Goal: Information Seeking & Learning: Compare options

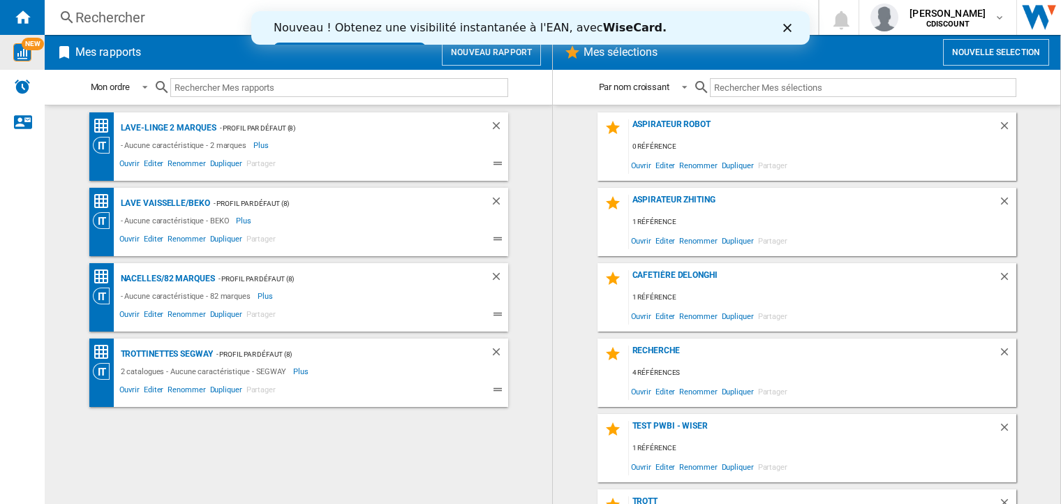
click at [28, 55] on img "WiseCard" at bounding box center [22, 52] width 18 height 18
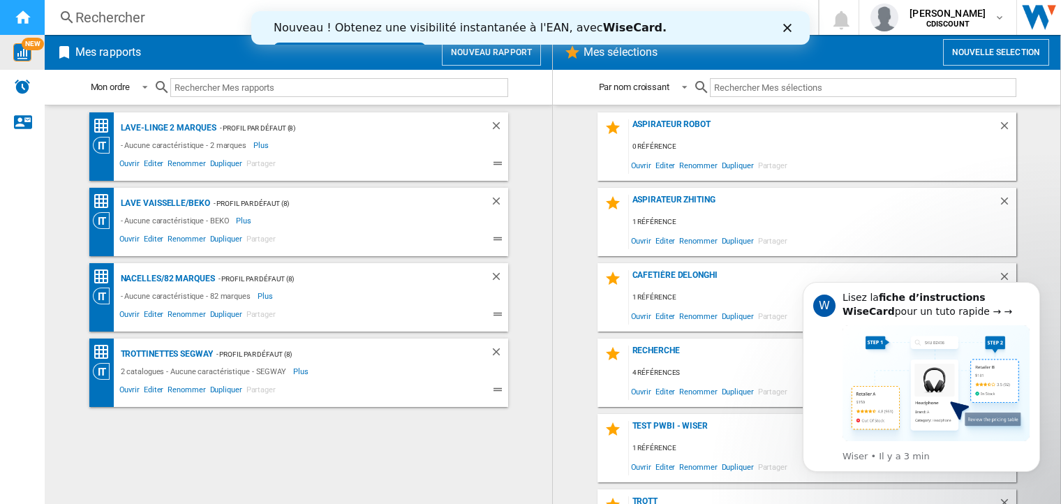
click at [22, 16] on ng-md-icon "Accueil" at bounding box center [22, 16] width 17 height 17
click at [786, 31] on icon "Fermer" at bounding box center [787, 28] width 8 height 8
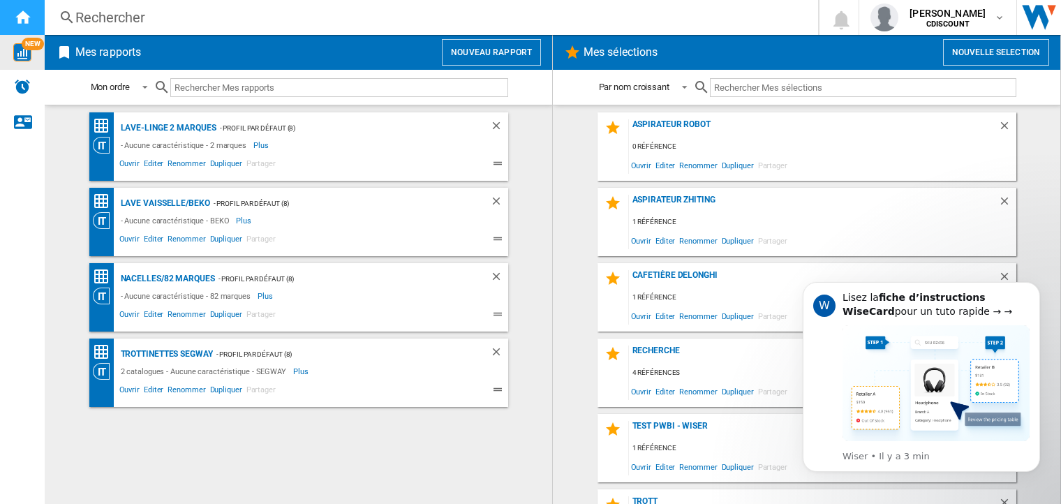
click at [25, 17] on ng-md-icon "Accueil" at bounding box center [22, 16] width 17 height 17
click at [16, 82] on img "Alertes" at bounding box center [22, 86] width 17 height 17
click at [149, 128] on div "Lave-Linge 2 marques" at bounding box center [166, 127] width 99 height 17
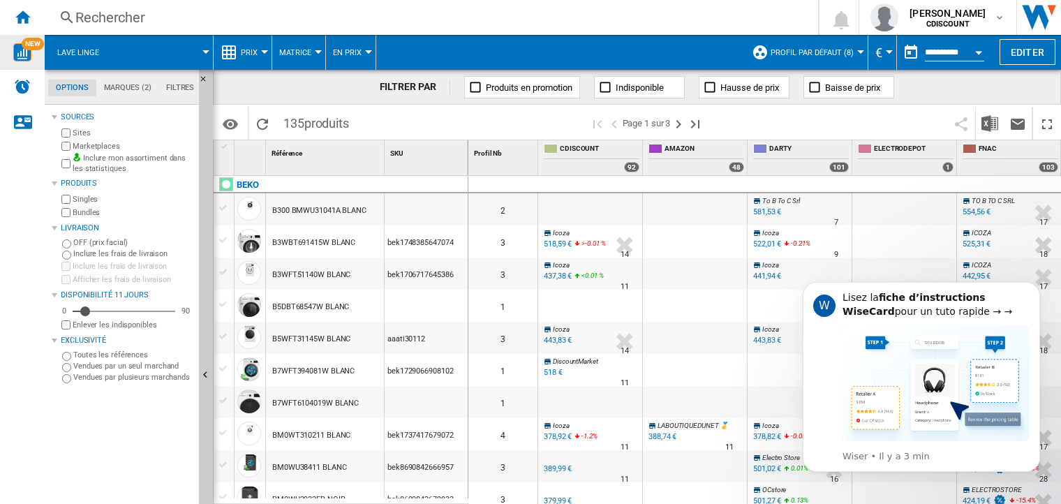
drag, startPoint x: 368, startPoint y: 244, endPoint x: 271, endPoint y: 244, distance: 97.0
click at [271, 244] on div "B3WBT691415W BLANC" at bounding box center [325, 241] width 118 height 32
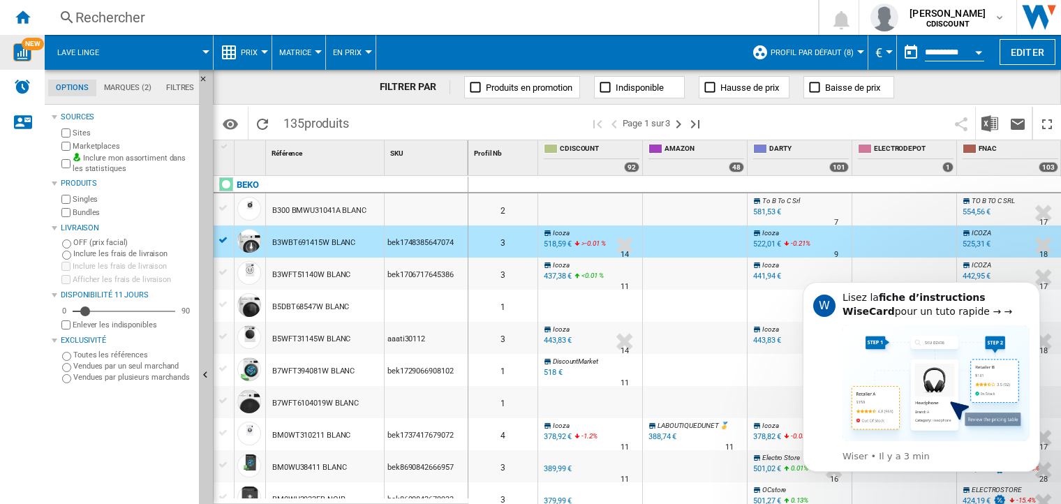
click at [307, 244] on div "B3WBT691415W BLANC" at bounding box center [313, 243] width 83 height 32
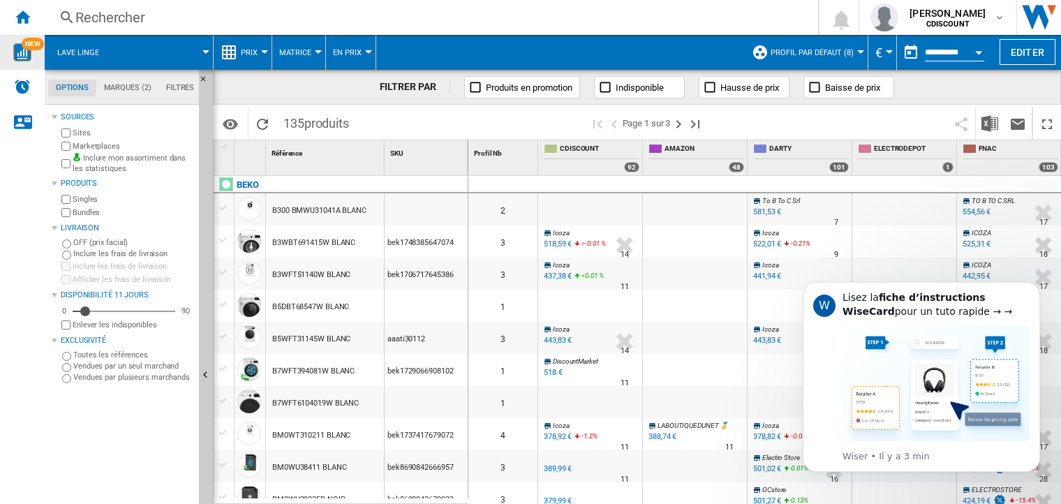
click at [307, 244] on div "B3WBT691415W BLANC" at bounding box center [313, 243] width 83 height 32
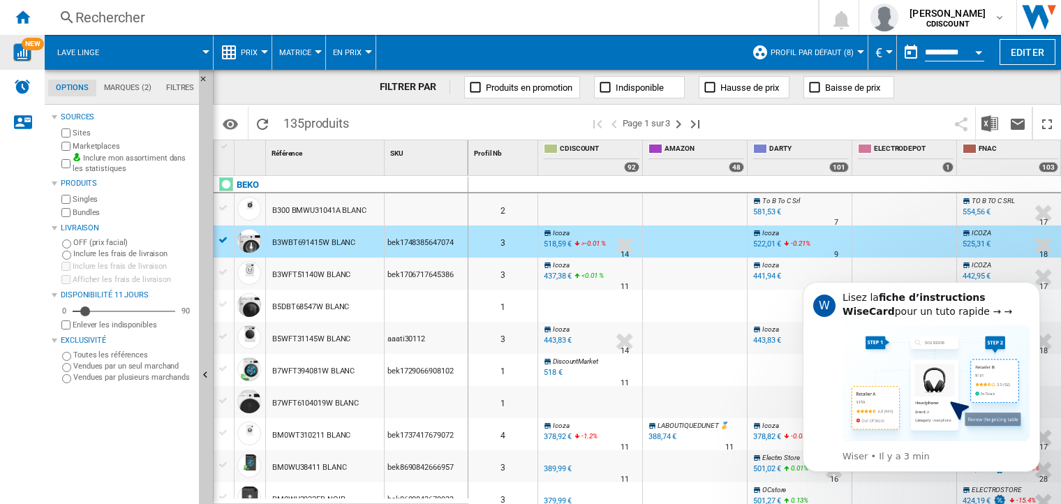
click at [361, 239] on div "B3WBT691415W BLANC" at bounding box center [325, 241] width 118 height 32
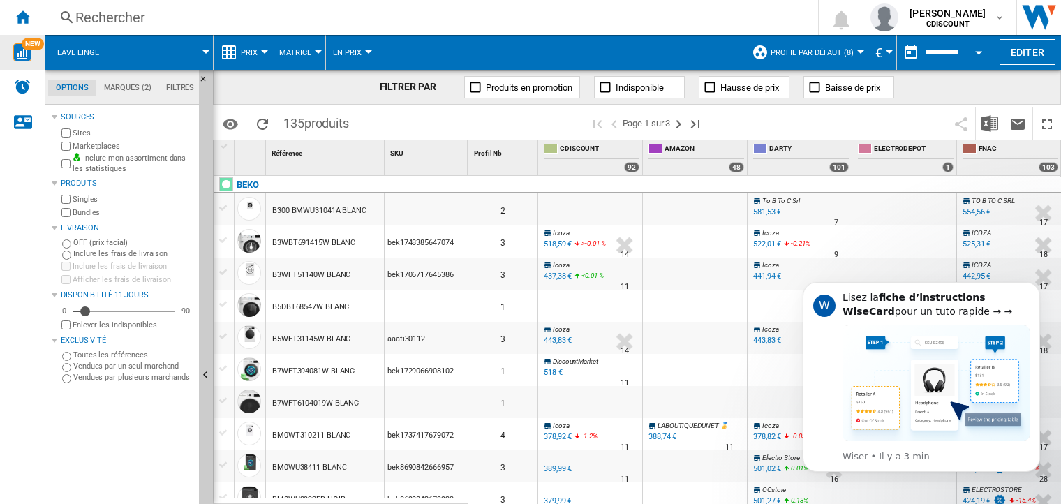
drag, startPoint x: 455, startPoint y: 242, endPoint x: 387, endPoint y: 241, distance: 68.4
click at [387, 241] on div "bek1748385647074" at bounding box center [425, 241] width 83 height 32
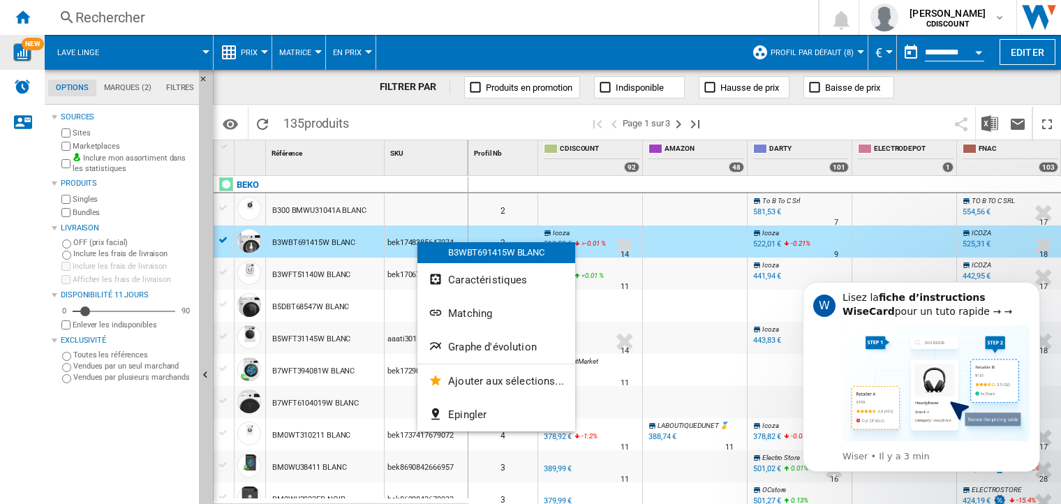
click at [465, 257] on div "B3WBT691415W BLANC" at bounding box center [496, 252] width 158 height 21
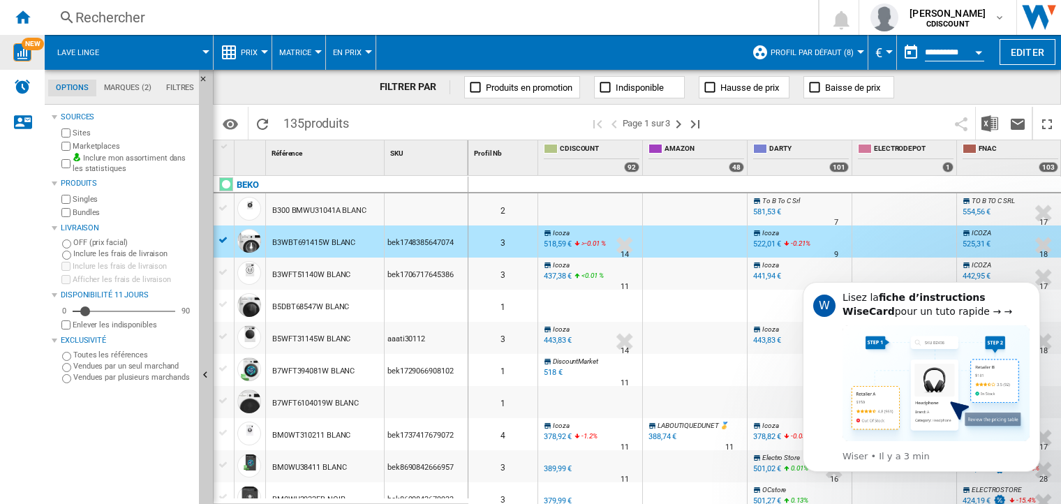
click at [318, 241] on div "B3WBT691415W BLANC" at bounding box center [313, 243] width 83 height 32
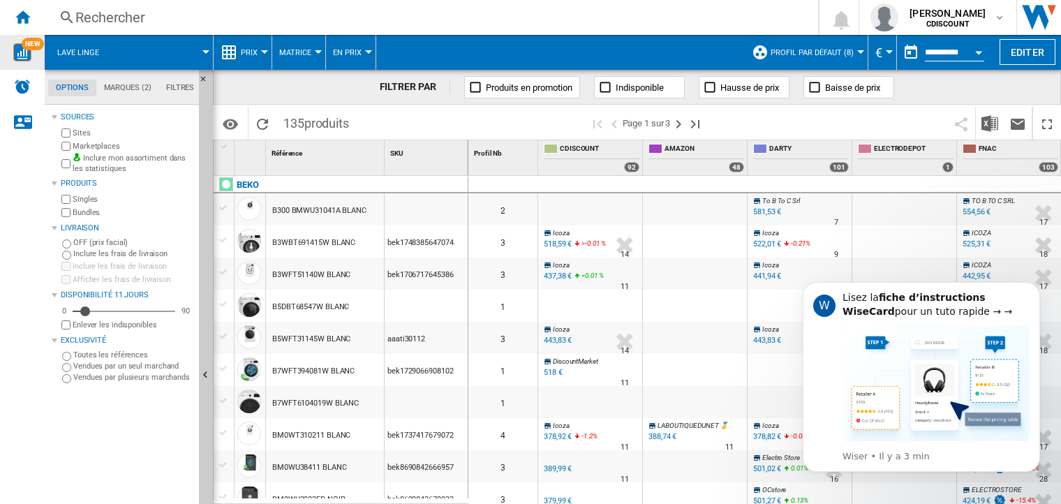
drag, startPoint x: 353, startPoint y: 241, endPoint x: 282, endPoint y: 241, distance: 71.2
click at [282, 241] on div "B3WBT691415W BLANC" at bounding box center [325, 241] width 118 height 32
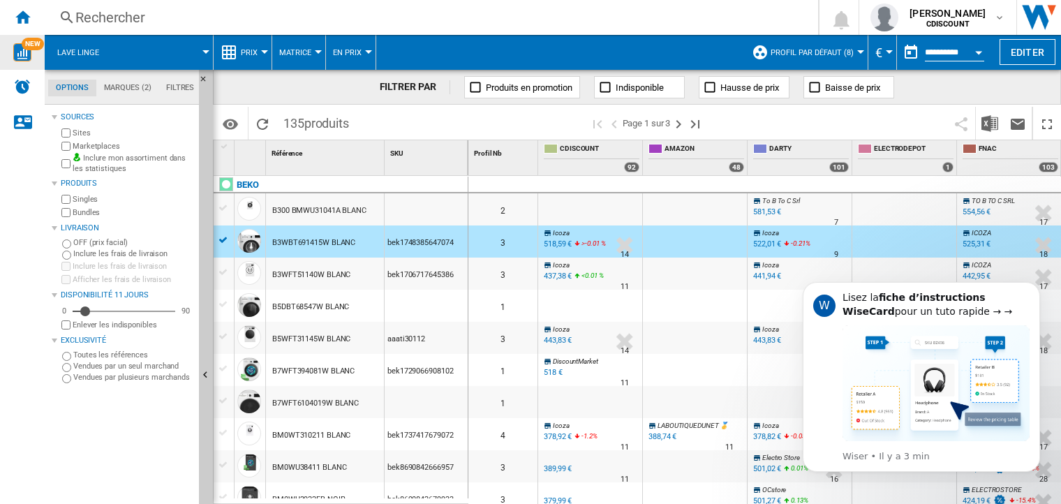
click at [279, 241] on div "B3WBT691415W BLANC" at bounding box center [313, 243] width 83 height 32
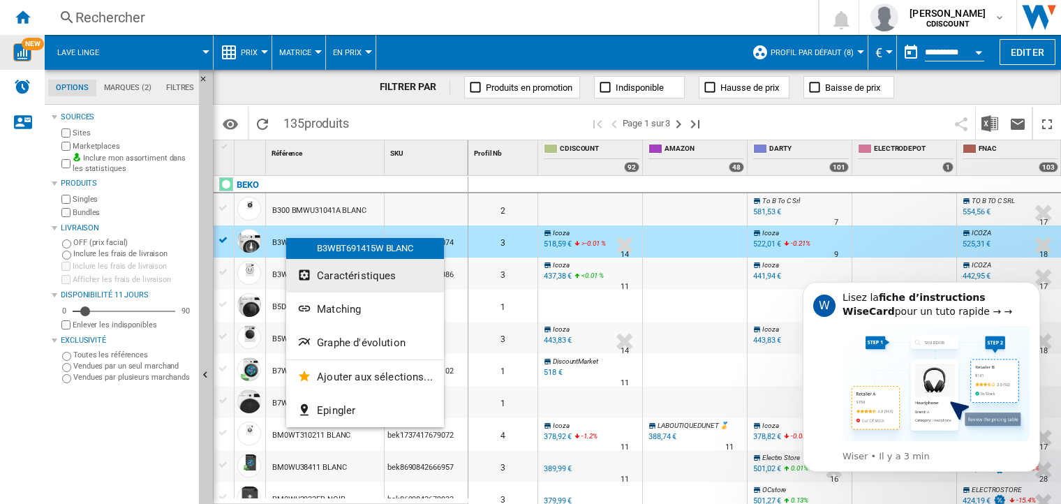
click at [349, 267] on button "Caractéristiques" at bounding box center [365, 275] width 158 height 33
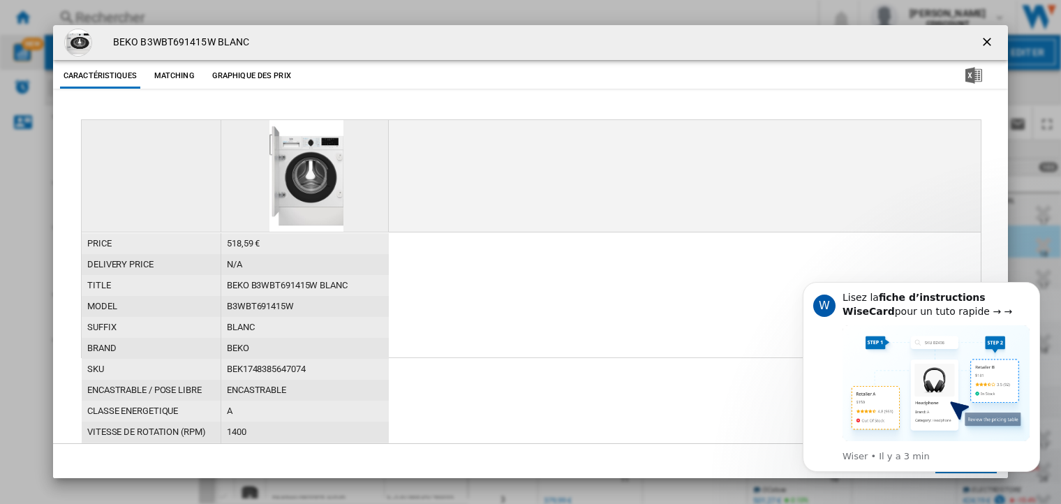
click at [361, 285] on div "BEKO B3WBT691415W BLANC" at bounding box center [304, 285] width 167 height 21
drag, startPoint x: 361, startPoint y: 285, endPoint x: 223, endPoint y: 287, distance: 138.2
click at [223, 287] on div "BEKO B3WBT691415W BLANC" at bounding box center [304, 285] width 167 height 21
copy div "BEKO B3WBT691415W BLANC"
click at [988, 46] on ng-md-icon "getI18NText('BUTTONS.CLOSE_DIALOG')" at bounding box center [988, 43] width 17 height 17
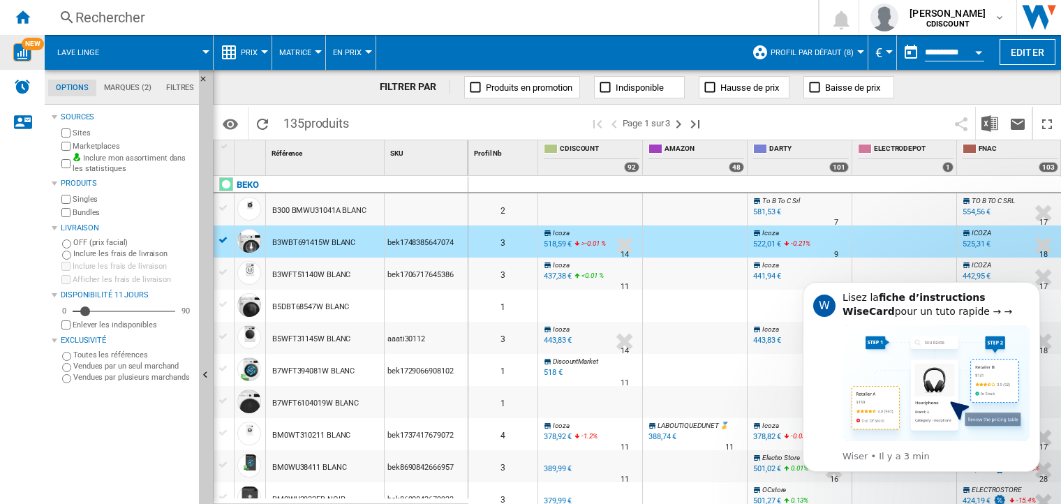
click at [987, 40] on button "Open calendar" at bounding box center [978, 50] width 25 height 25
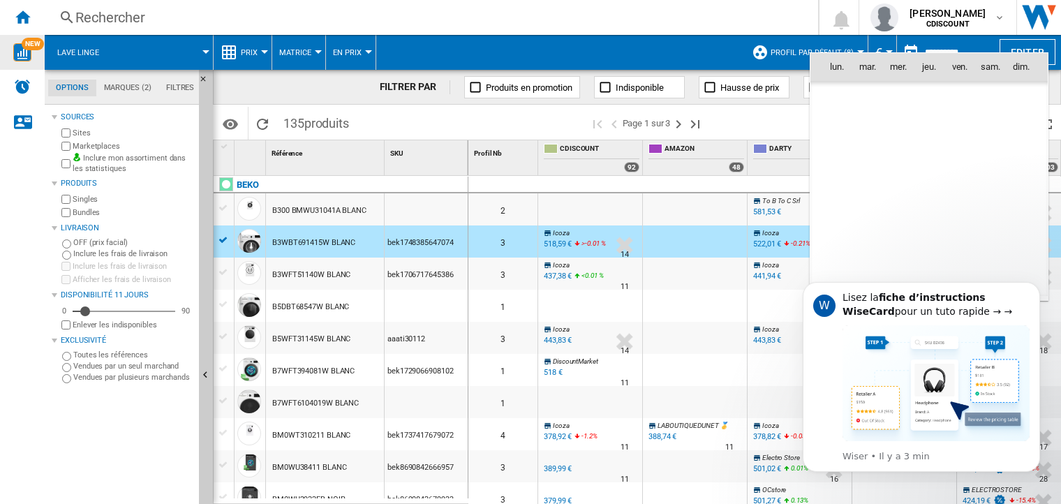
scroll to position [6656, 0]
click at [657, 13] on div at bounding box center [530, 252] width 1061 height 504
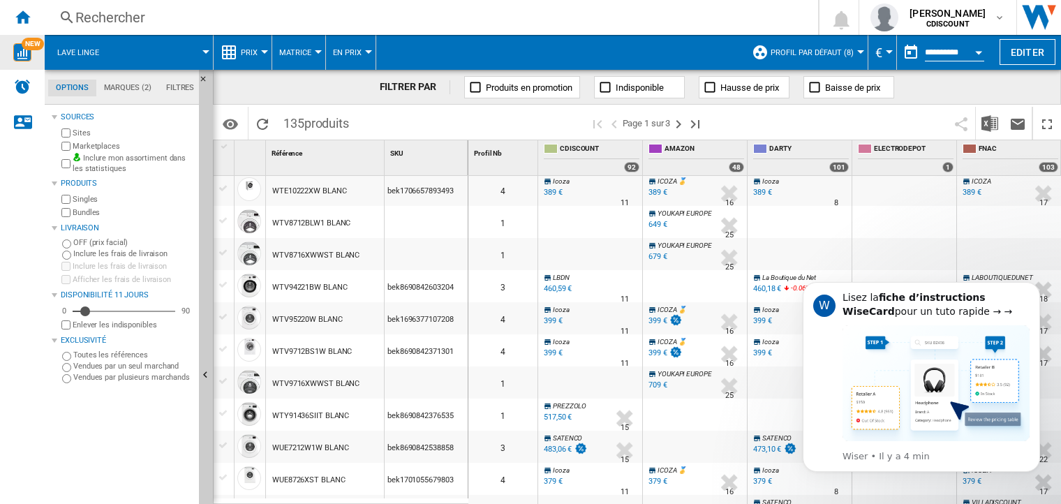
scroll to position [1310, 0]
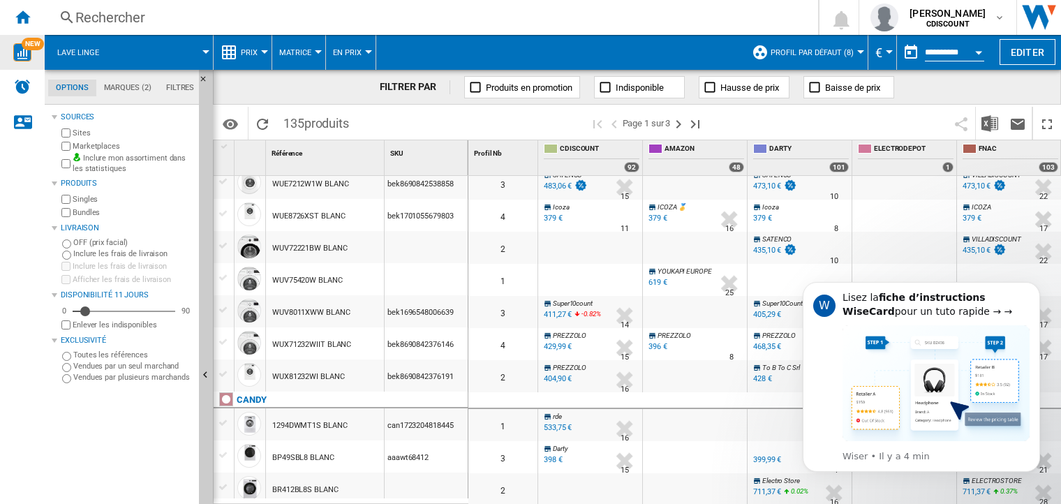
drag, startPoint x: 351, startPoint y: 426, endPoint x: 276, endPoint y: 426, distance: 74.7
click at [276, 426] on div "1294DWMT1S BLANC" at bounding box center [325, 424] width 118 height 32
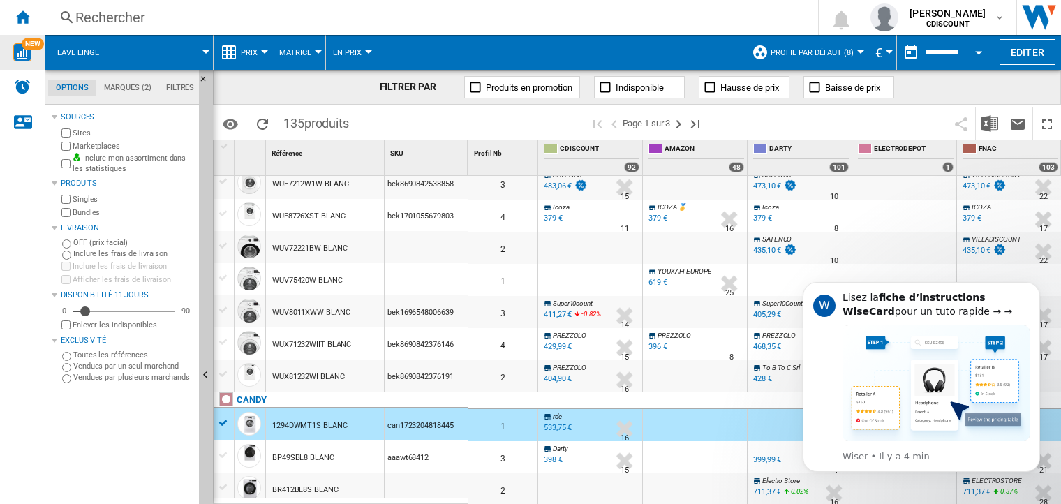
click at [350, 422] on div "1294DWMT1S BLANC" at bounding box center [325, 424] width 118 height 32
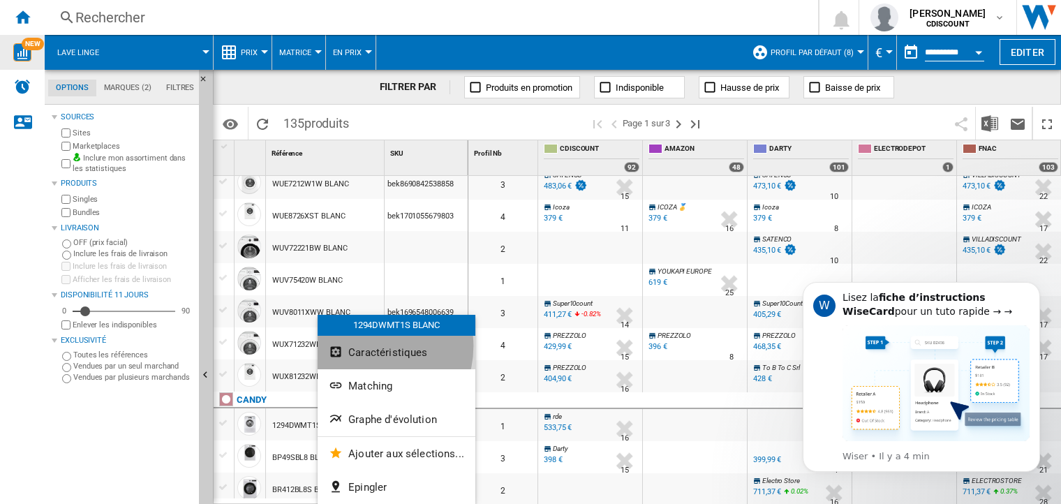
click at [368, 346] on span "Caractéristiques" at bounding box center [387, 352] width 79 height 13
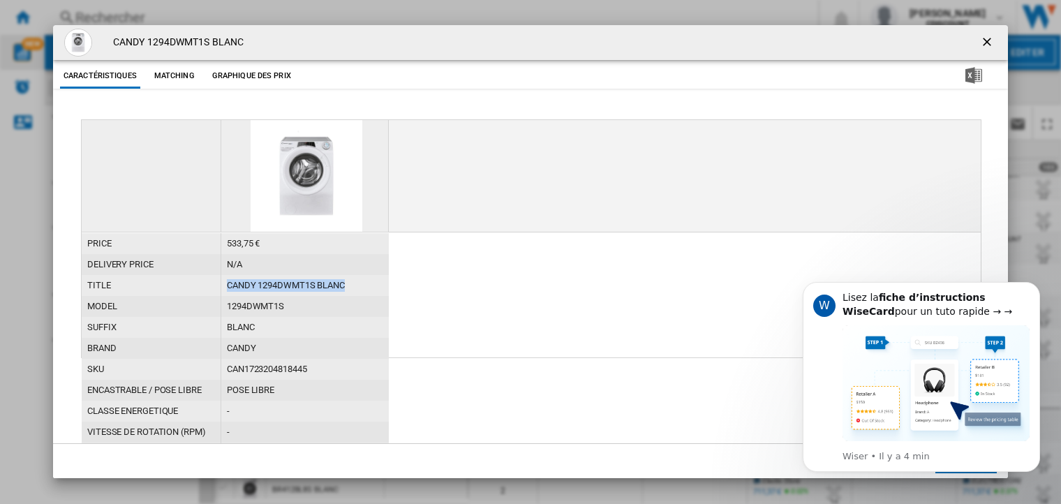
drag, startPoint x: 352, startPoint y: 283, endPoint x: 220, endPoint y: 283, distance: 131.9
click at [221, 283] on div "CANDY 1294DWMT1S BLANC" at bounding box center [304, 285] width 167 height 21
copy div "CANDY 1294DWMT1S BLANC"
click at [932, 371] on img "Message content" at bounding box center [935, 383] width 187 height 116
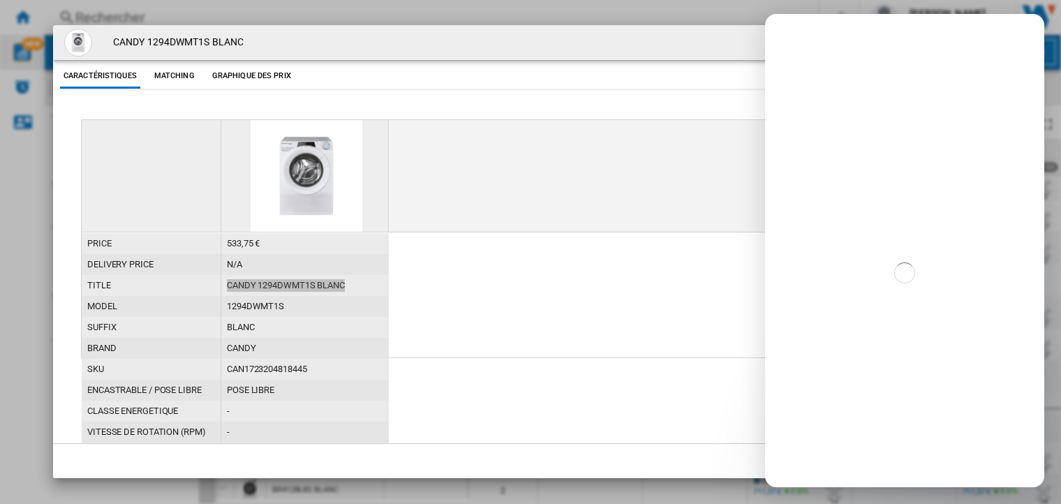
scroll to position [0, 0]
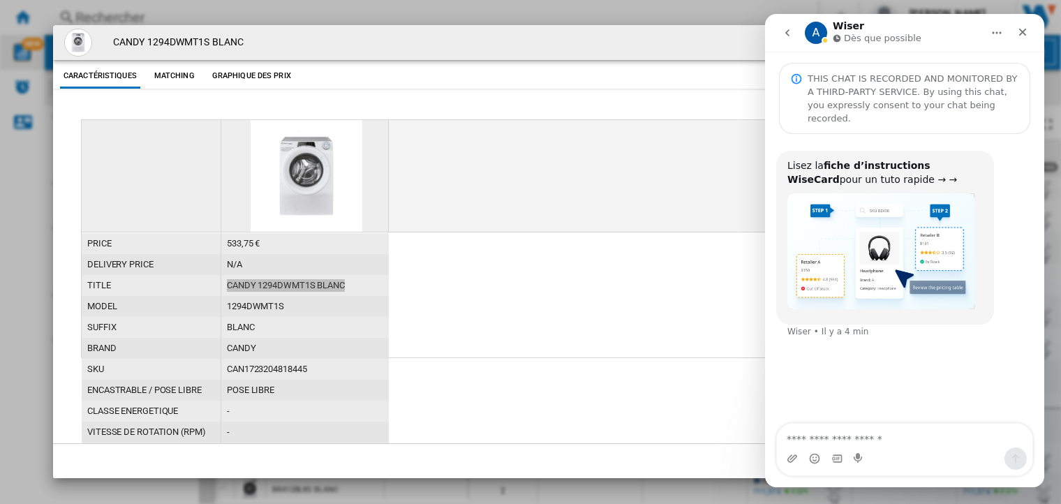
click at [853, 160] on b "fiche d’instructions WiseCard" at bounding box center [858, 172] width 143 height 25
click at [906, 160] on b "fiche d’instructions WiseCard" at bounding box center [858, 172] width 143 height 25
click at [964, 159] on div "Lisez la fiche d’instructions WiseCard pour un tuto rapide → →" at bounding box center [884, 172] width 195 height 27
click at [1025, 31] on icon "Fermer" at bounding box center [1022, 32] width 11 height 11
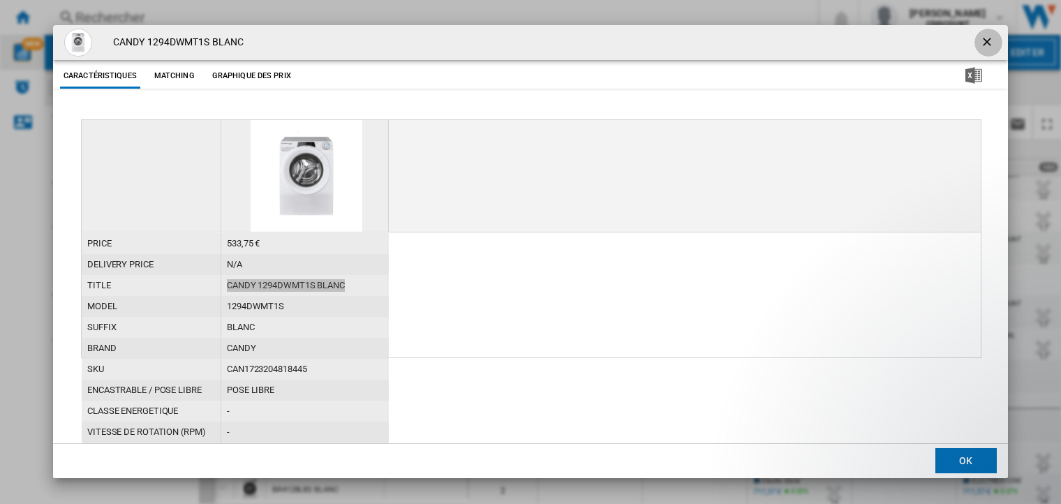
click at [984, 41] on ng-md-icon "getI18NText('BUTTONS.CLOSE_DIALOG')" at bounding box center [988, 43] width 17 height 17
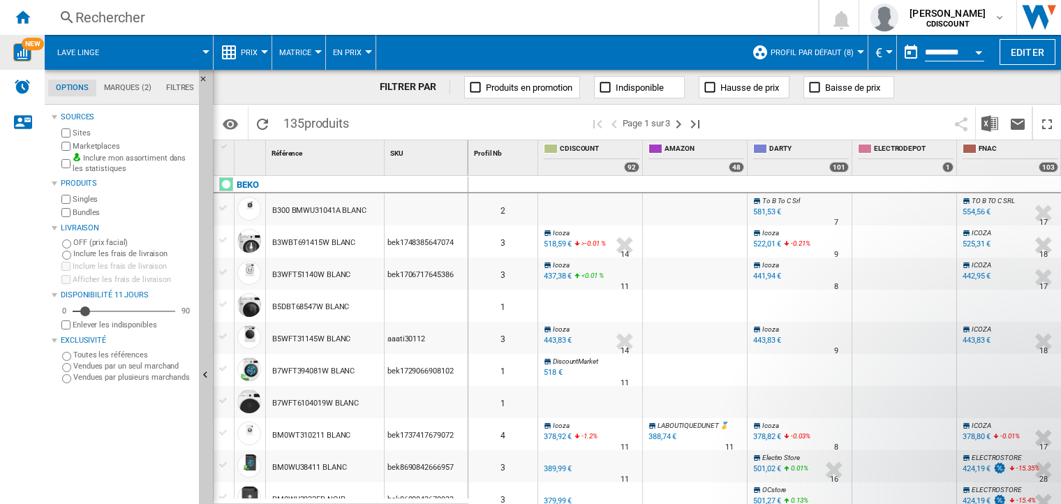
drag, startPoint x: 354, startPoint y: 273, endPoint x: 274, endPoint y: 267, distance: 81.2
click at [274, 267] on div "B3WFT51140W BLANC" at bounding box center [325, 273] width 118 height 32
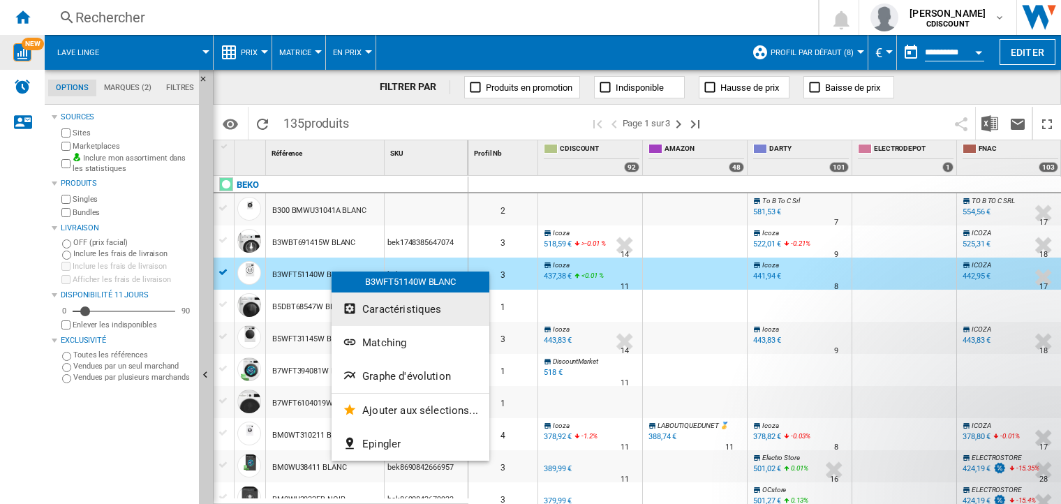
click at [401, 315] on span "Caractéristiques" at bounding box center [401, 309] width 79 height 13
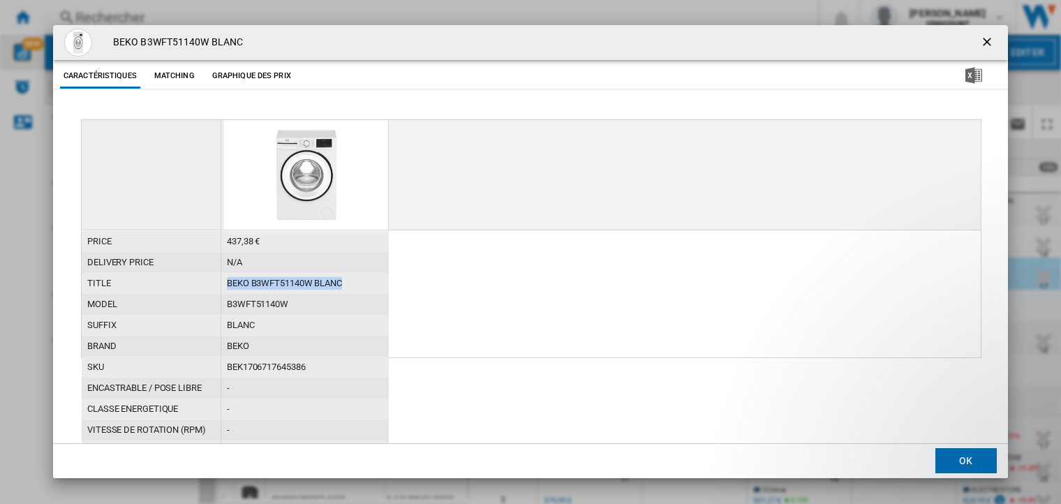
drag, startPoint x: 348, startPoint y: 285, endPoint x: 218, endPoint y: 282, distance: 130.5
click at [218, 273] on div "title BEKO B3WFT51140W BLANC" at bounding box center [235, 273] width 307 height 0
copy div "BEKO B3WFT51140W BLANC"
click at [988, 35] on ng-md-icon "getI18NText('BUTTONS.CLOSE_DIALOG')" at bounding box center [988, 43] width 17 height 17
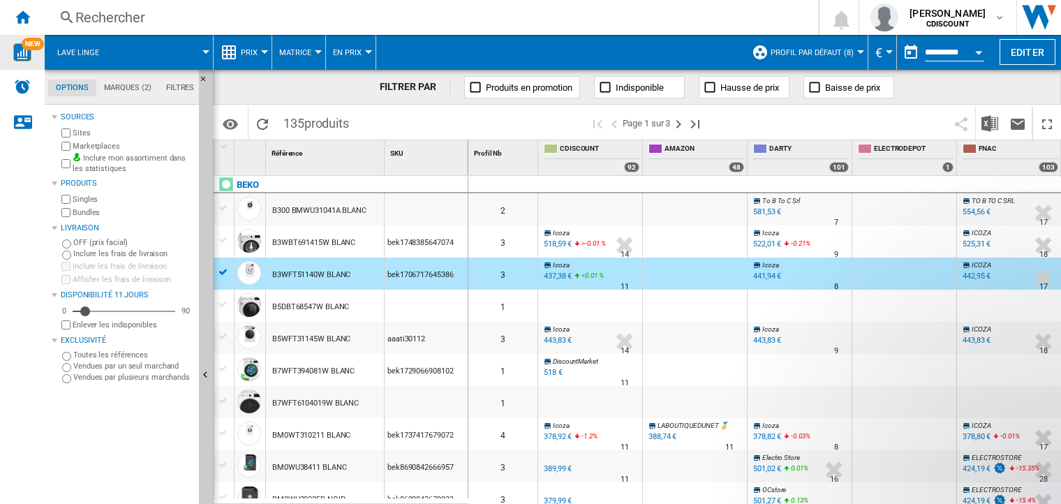
drag, startPoint x: 357, startPoint y: 435, endPoint x: 282, endPoint y: 435, distance: 75.4
click at [282, 435] on div "BM0WT310211 BLANC" at bounding box center [325, 434] width 118 height 32
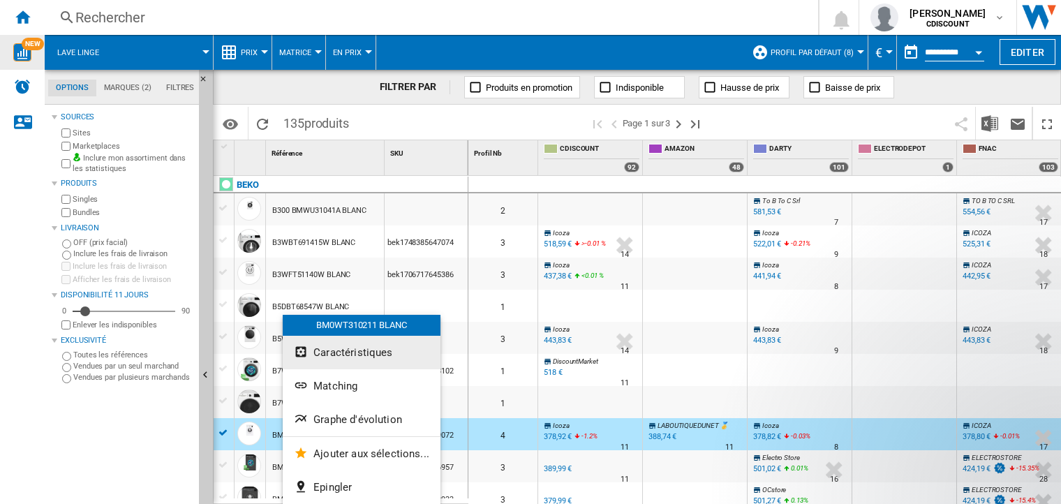
click at [339, 354] on span "Caractéristiques" at bounding box center [352, 352] width 79 height 13
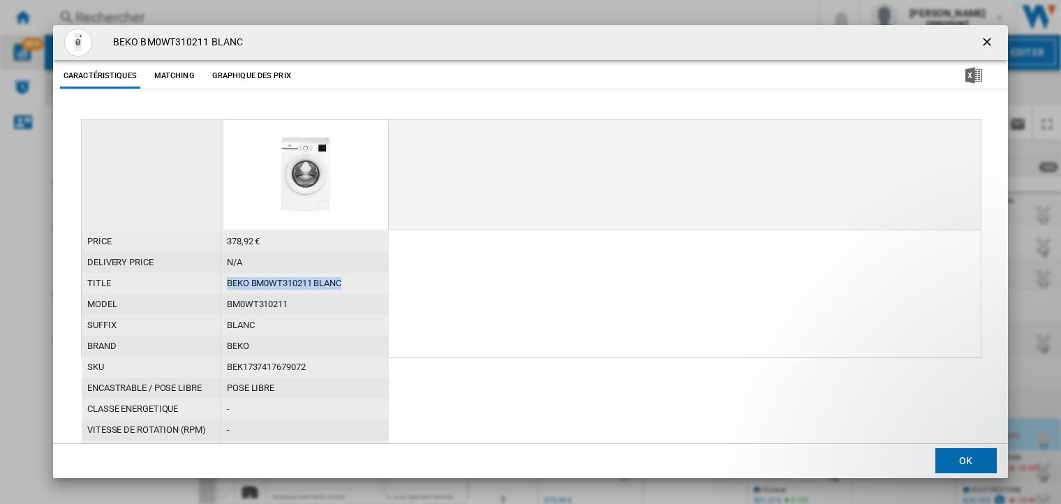
drag, startPoint x: 354, startPoint y: 288, endPoint x: 218, endPoint y: 287, distance: 136.8
click at [218, 273] on div "title BEKO BM0WT310211 BLANC" at bounding box center [235, 273] width 307 height 0
copy div "BEKO BM0WT310211 BLANC"
click at [984, 40] on ng-md-icon "getI18NText('BUTTONS.CLOSE_DIALOG')" at bounding box center [988, 43] width 17 height 17
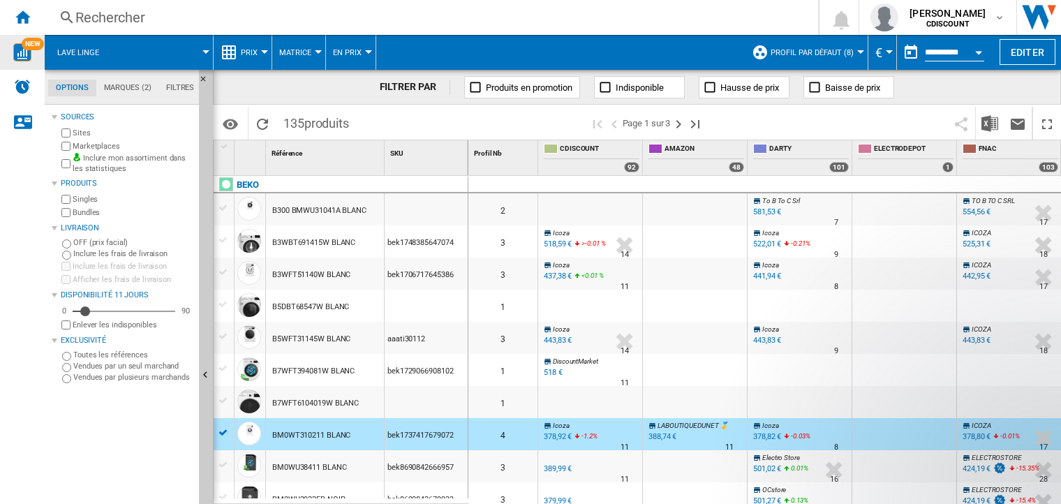
drag, startPoint x: 461, startPoint y: 435, endPoint x: 394, endPoint y: 435, distance: 67.0
click at [394, 435] on div "bek1737417679072" at bounding box center [425, 434] width 83 height 32
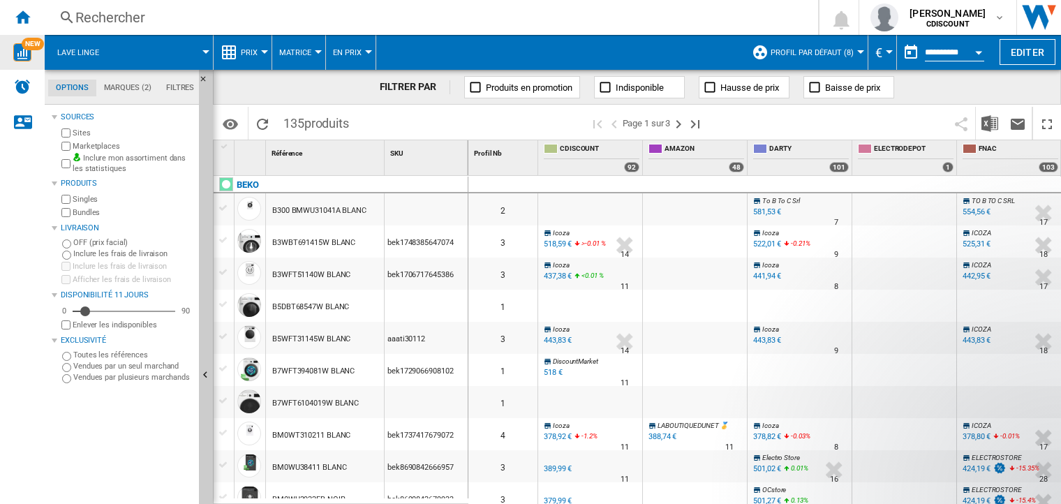
click at [402, 433] on div "bek1737417679072" at bounding box center [425, 434] width 83 height 32
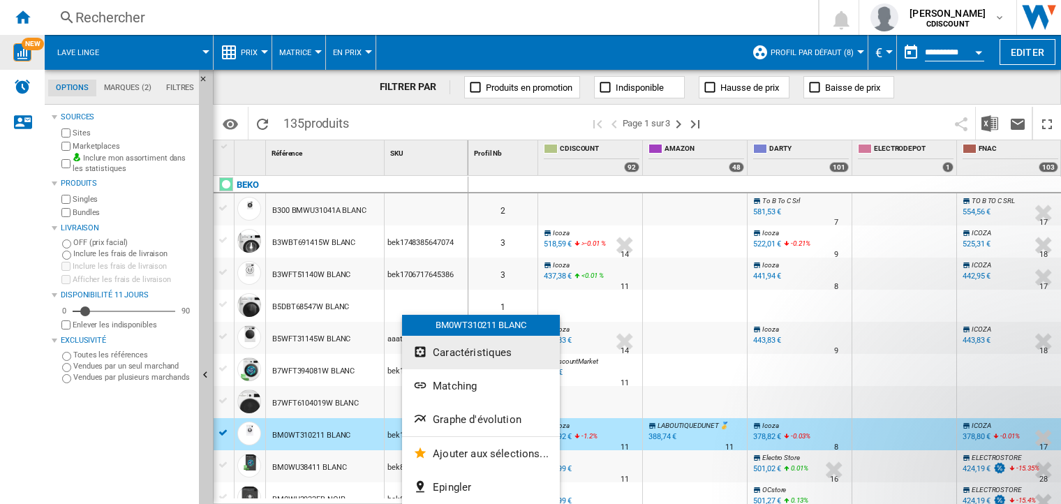
click at [439, 356] on span "Caractéristiques" at bounding box center [472, 352] width 79 height 13
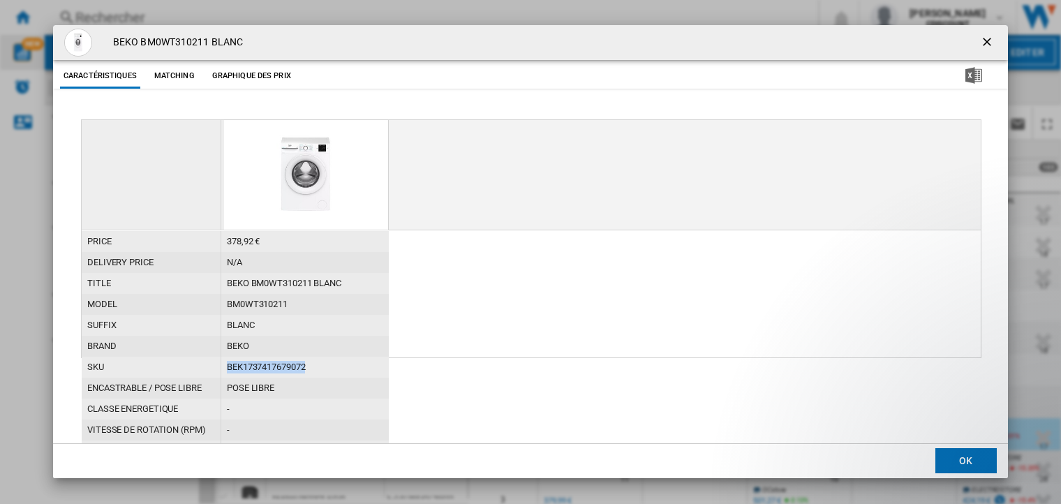
drag, startPoint x: 309, startPoint y: 371, endPoint x: 228, endPoint y: 364, distance: 81.2
click at [228, 364] on div "bek1737417679072" at bounding box center [304, 367] width 167 height 21
copy div "bek1737417679072"
drag, startPoint x: 347, startPoint y: 280, endPoint x: 259, endPoint y: 282, distance: 88.6
click at [259, 282] on div "BEKO BM0WT310211 BLANC" at bounding box center [304, 283] width 167 height 21
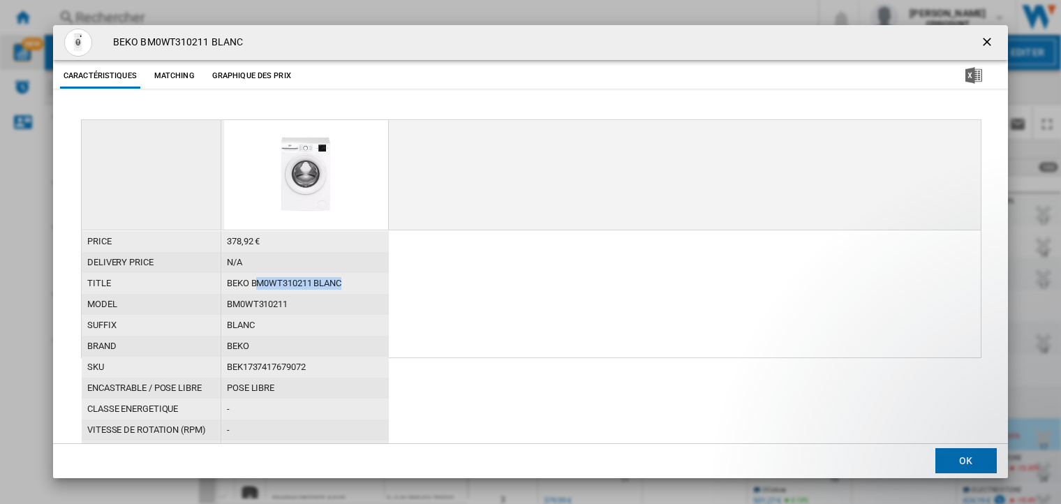
click at [339, 288] on div "BEKO BM0WT310211 BLANC" at bounding box center [304, 283] width 167 height 21
drag, startPoint x: 349, startPoint y: 285, endPoint x: 210, endPoint y: 284, distance: 138.9
click at [210, 273] on div "title BEKO BM0WT310211 BLANC" at bounding box center [235, 273] width 307 height 0
copy div "BEKO BM0WT310211 BLANC"
click at [431, 322] on div "price 378,92 € delivery price N/A title BEKO BM0WT310211 BLANC model BM0WT31021…" at bounding box center [531, 348] width 899 height 237
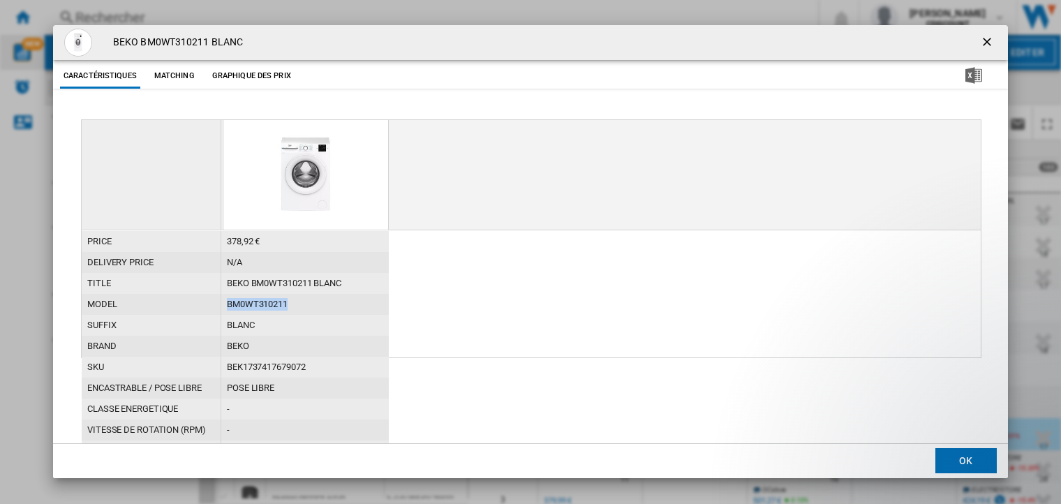
drag, startPoint x: 297, startPoint y: 313, endPoint x: 210, endPoint y: 310, distance: 87.3
click at [210, 294] on div "model BM0WT310211" at bounding box center [235, 294] width 307 height 0
copy div "BM0WT310211"
click at [357, 282] on div "BEKO BM0WT310211 BLANC" at bounding box center [304, 283] width 167 height 21
drag, startPoint x: 344, startPoint y: 285, endPoint x: 186, endPoint y: 284, distance: 157.7
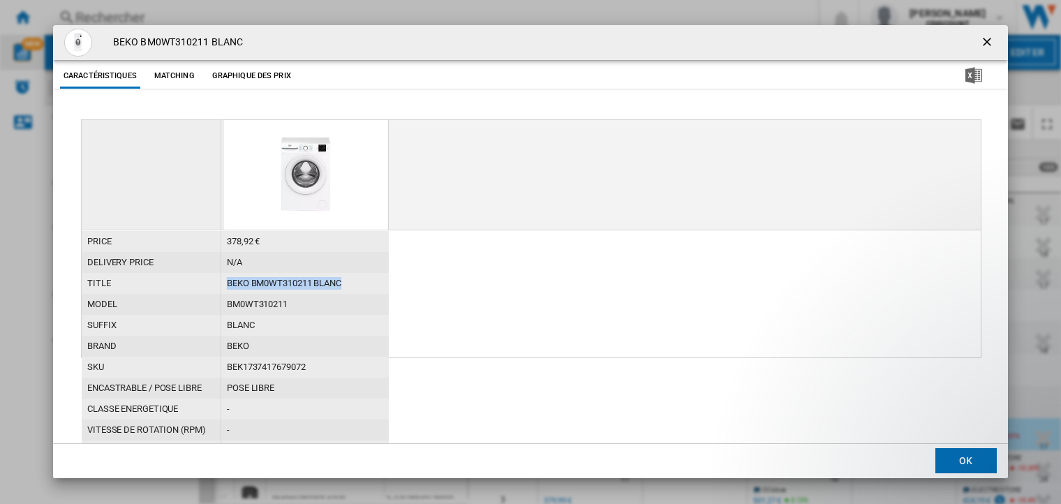
click at [186, 273] on div "title BEKO BM0WT310211 BLANC" at bounding box center [235, 273] width 307 height 0
copy div "BEKO BM0WT310211 BLANC"
click at [980, 36] on ng-md-icon "getI18NText('BUTTONS.CLOSE_DIALOG')" at bounding box center [988, 43] width 17 height 17
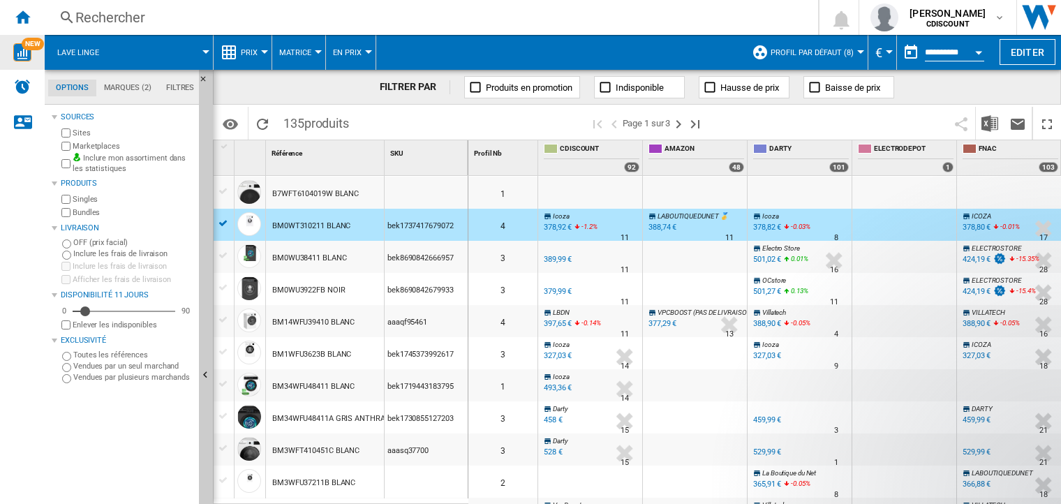
scroll to position [279, 0]
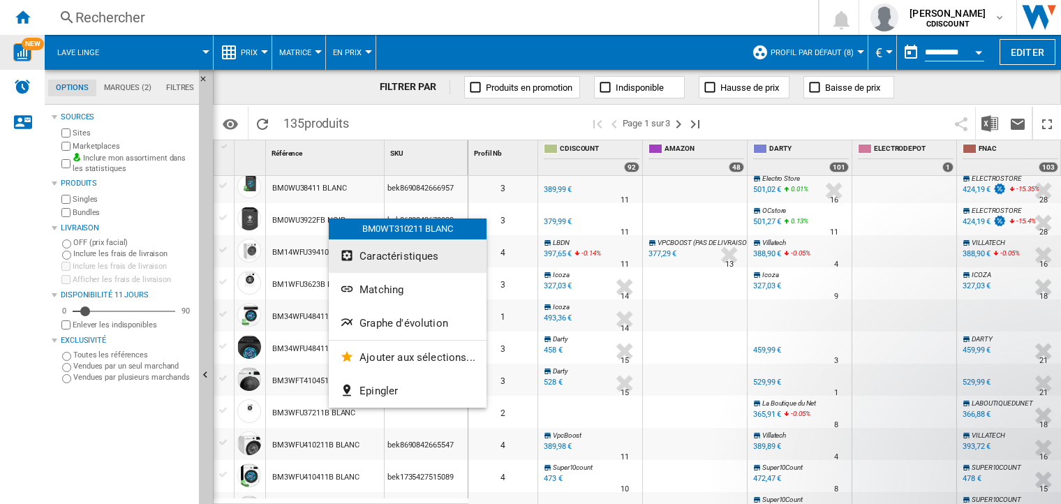
click at [382, 257] on span "Caractéristiques" at bounding box center [398, 256] width 79 height 13
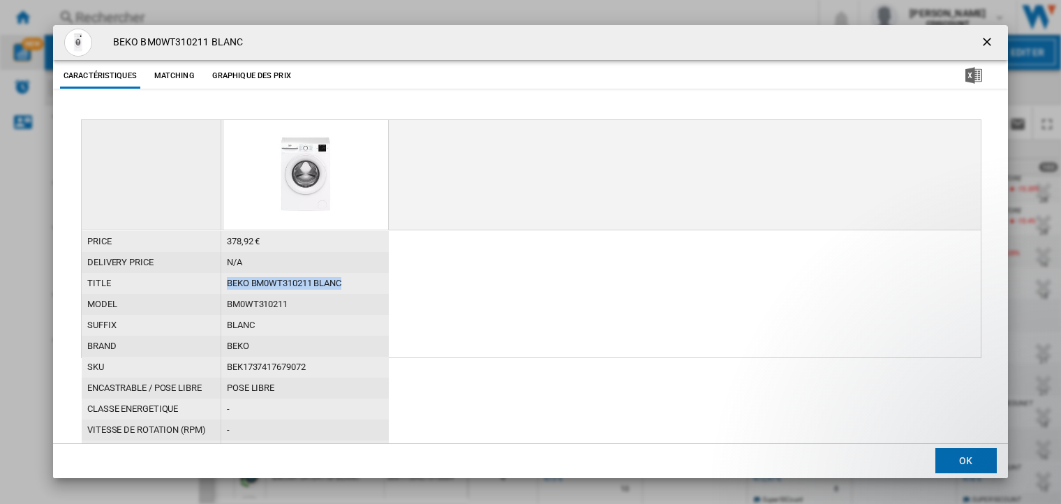
drag, startPoint x: 349, startPoint y: 281, endPoint x: 215, endPoint y: 283, distance: 134.0
click at [215, 273] on div "title BEKO BM0WT310211 BLANC" at bounding box center [235, 273] width 307 height 0
copy div "BEKO BM0WT310211 BLANC"
click at [990, 44] on ng-md-icon "getI18NText('BUTTONS.CLOSE_DIALOG')" at bounding box center [988, 43] width 17 height 17
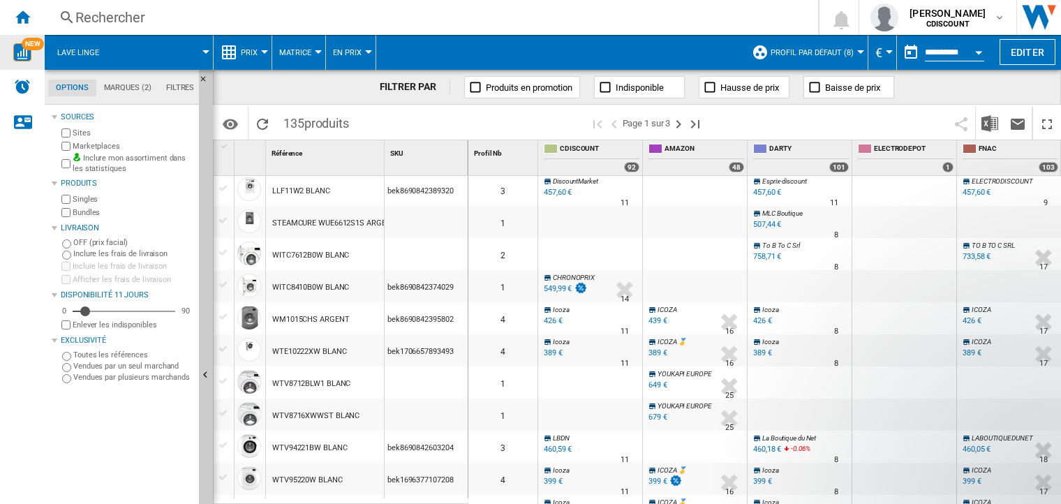
scroll to position [929, 0]
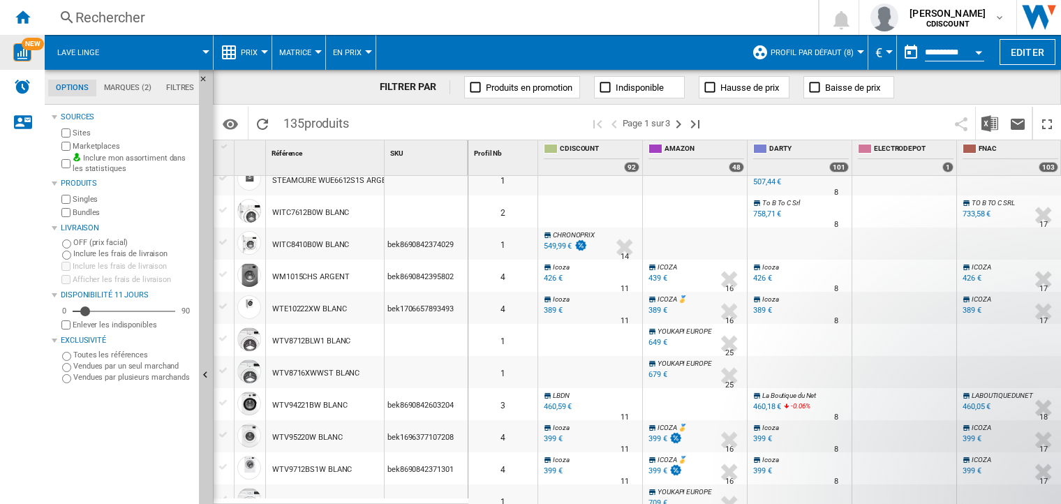
drag, startPoint x: 569, startPoint y: 496, endPoint x: 601, endPoint y: 386, distance: 115.0
click at [605, 397] on div "0 2 To B To C Srl -1.0 % 581,53 € % N/A 7 To B To C Srl TO B TO C SRL -1.0 % 55…" at bounding box center [817, 63] width 698 height 1633
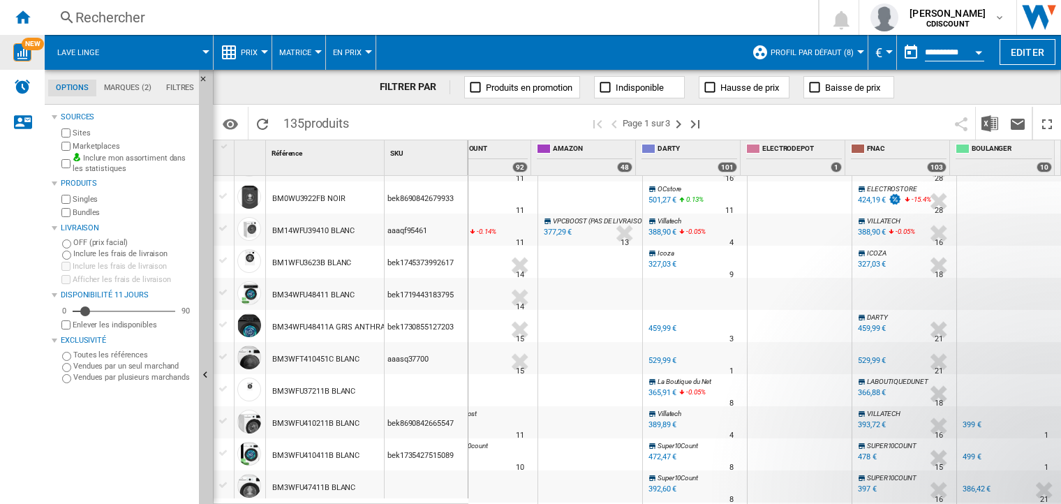
scroll to position [0, 0]
click at [676, 120] on ng-md-icon "Page suivante" at bounding box center [678, 124] width 17 height 17
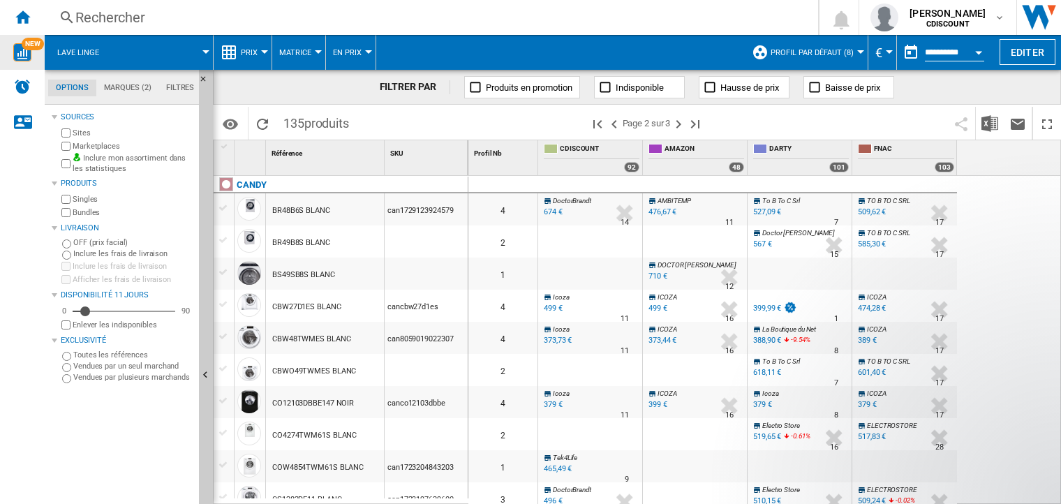
click at [92, 52] on span "Lave linge" at bounding box center [78, 52] width 42 height 9
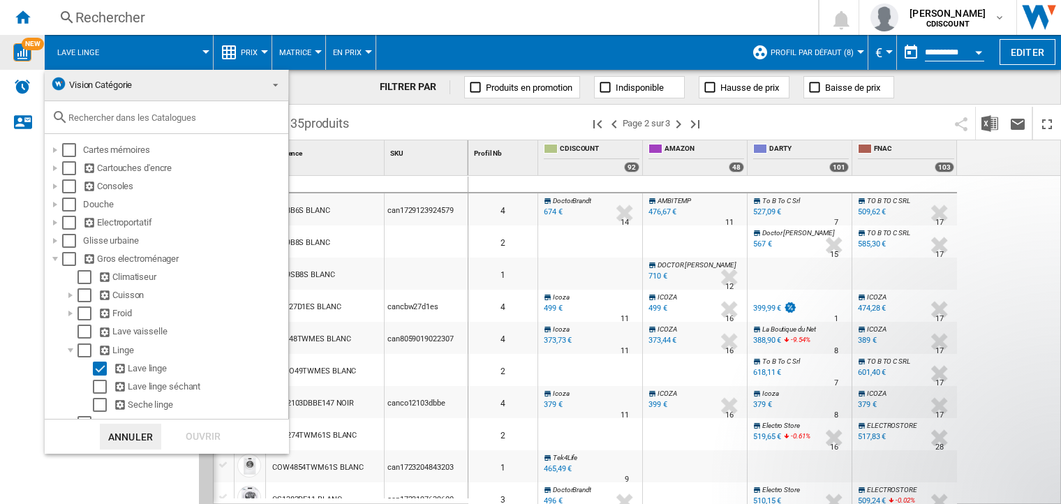
click at [160, 61] on md-backdrop at bounding box center [530, 252] width 1061 height 504
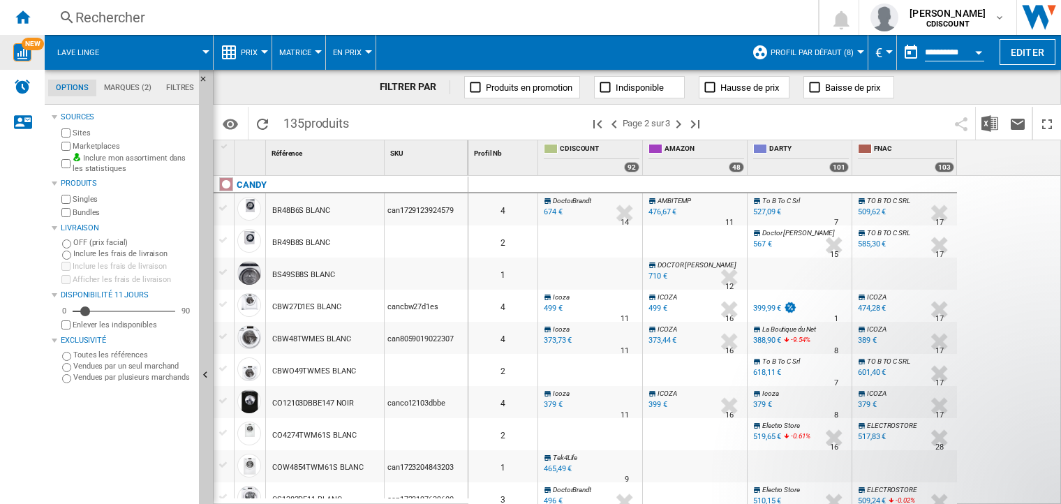
click at [131, 94] on md-tab-item "Marques (2)" at bounding box center [127, 88] width 62 height 17
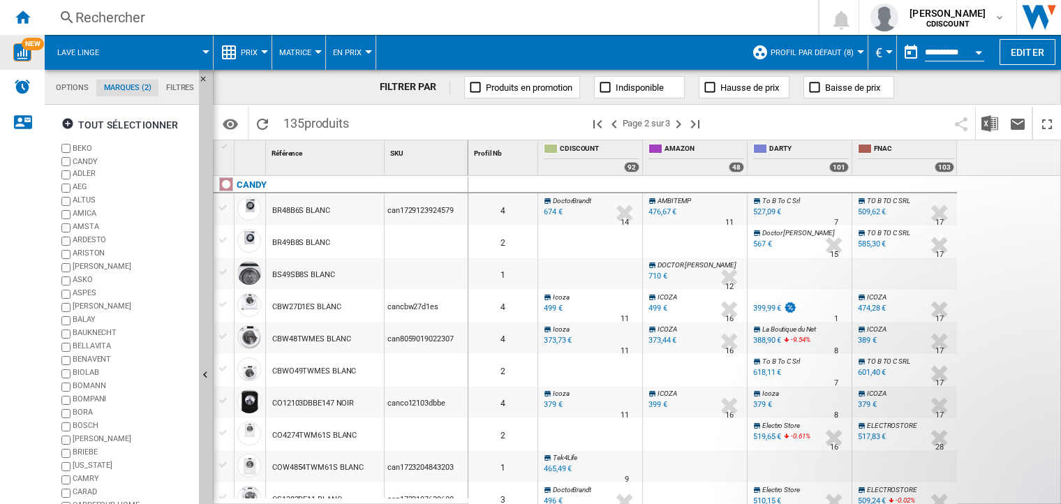
click at [195, 89] on md-tab-item "Filtres" at bounding box center [179, 88] width 43 height 17
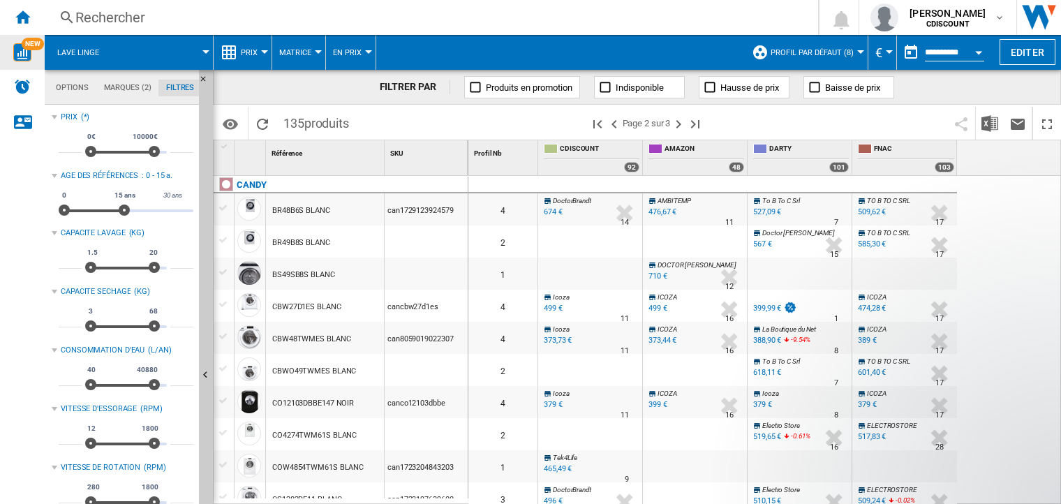
click at [816, 49] on span "Profil par défaut (8)" at bounding box center [811, 52] width 83 height 9
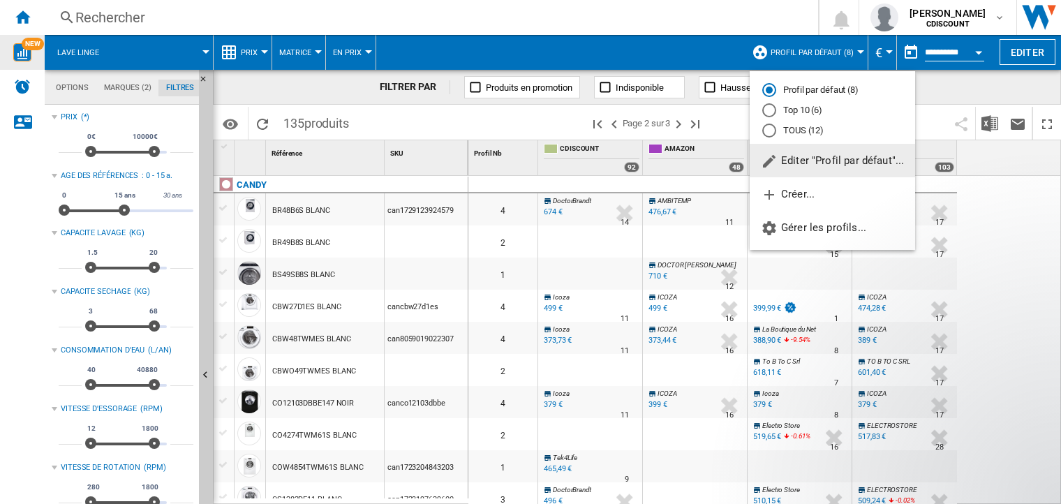
click at [804, 112] on md-radio-button "Top 10 (6)" at bounding box center [832, 110] width 140 height 13
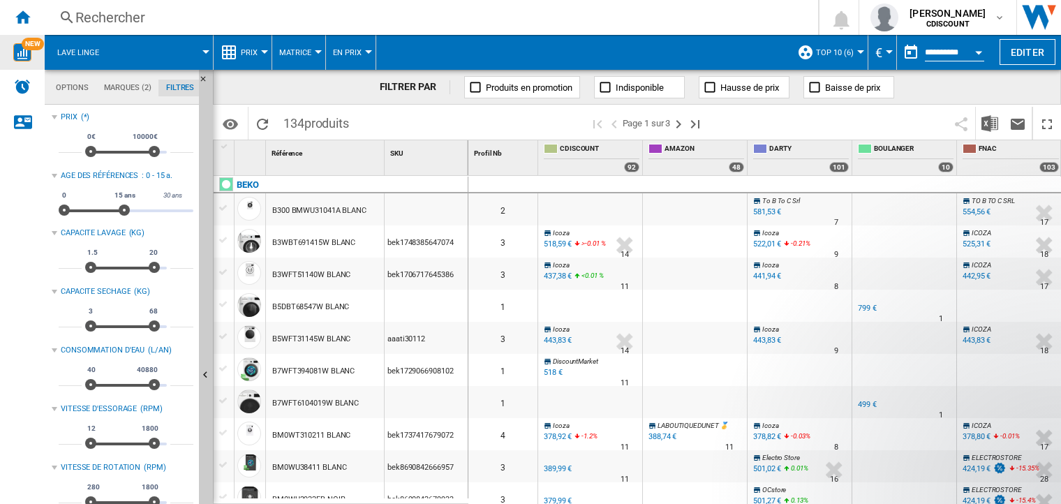
click at [826, 50] on span "Top 10 (6)" at bounding box center [835, 52] width 38 height 9
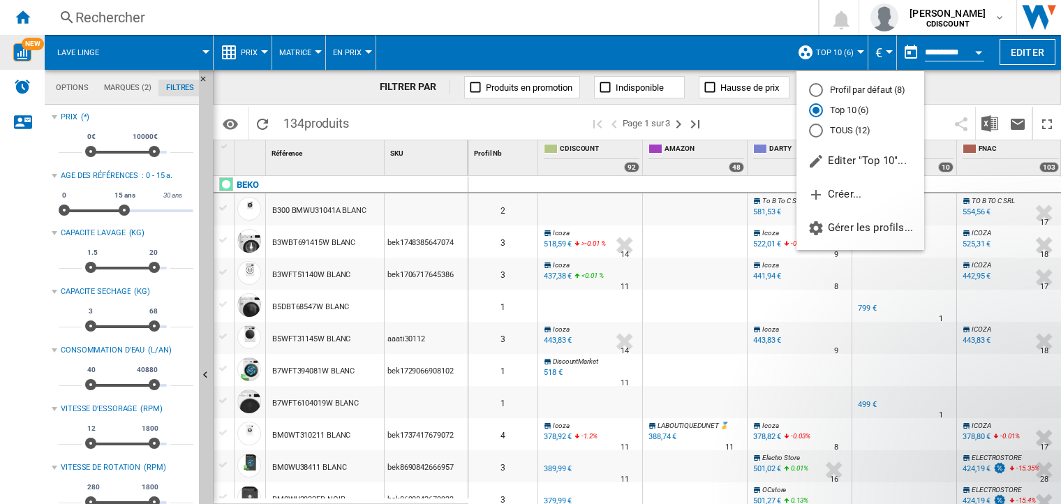
click at [829, 133] on md-radio-button "TOUS (12)" at bounding box center [860, 130] width 103 height 13
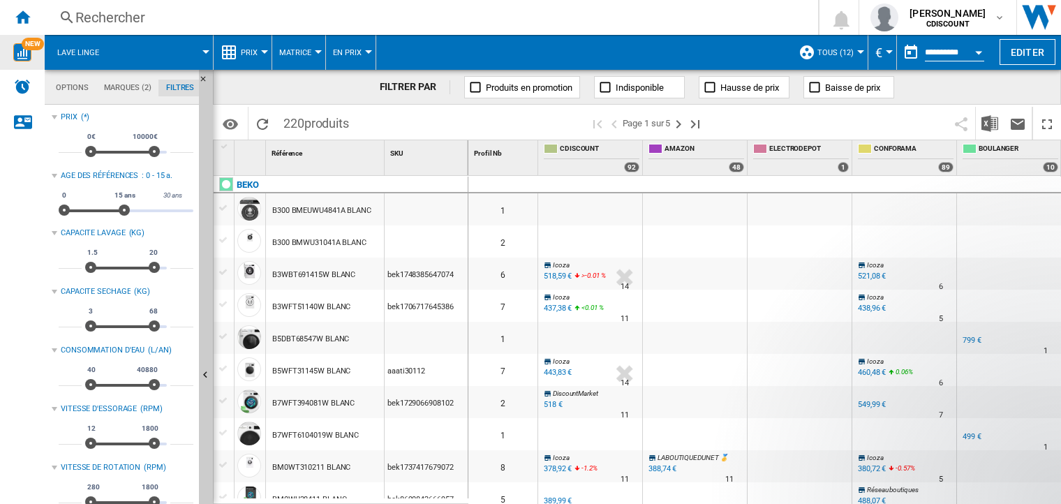
drag, startPoint x: 610, startPoint y: 497, endPoint x: 713, endPoint y: 497, distance: 103.3
click at [713, 497] on div "0 1 Doctor [PERSON_NAME] Shop -1.0 % 599 € % N/A 10 Doctor [PERSON_NAME] Shop 2" at bounding box center [764, 340] width 593 height 329
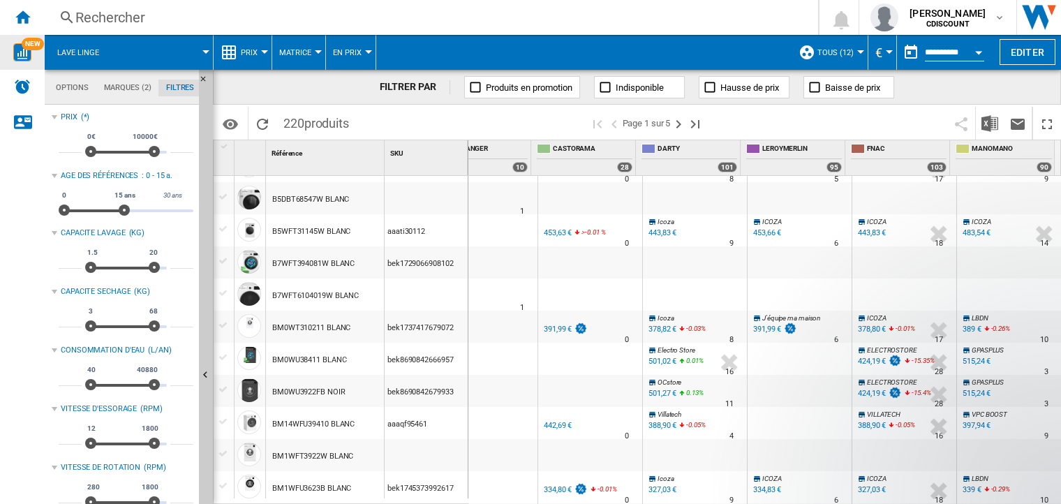
click at [1015, 335] on div "LBDN +2.7 % 389 € -0.26 % N/A 10 LBDN" at bounding box center [1008, 330] width 99 height 32
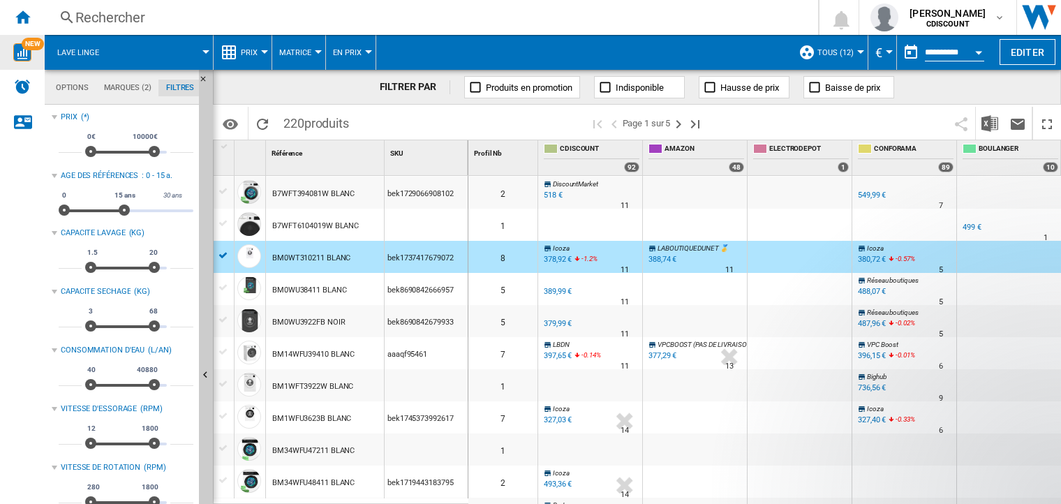
scroll to position [279, 0]
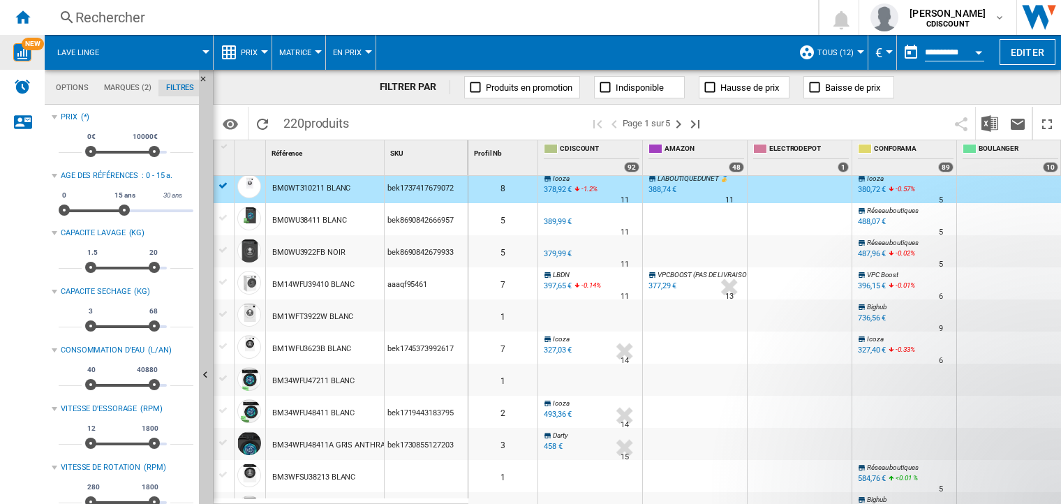
drag, startPoint x: 360, startPoint y: 284, endPoint x: 271, endPoint y: 285, distance: 89.3
click at [271, 285] on div "BM14WFU39410 BLANC" at bounding box center [325, 283] width 118 height 32
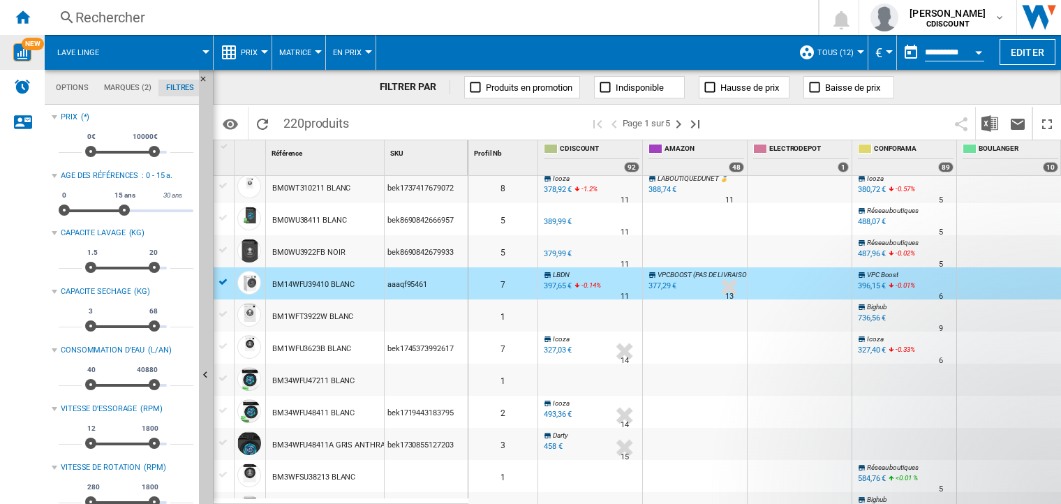
click at [361, 284] on div "BM14WFU39410 BLANC" at bounding box center [325, 283] width 118 height 32
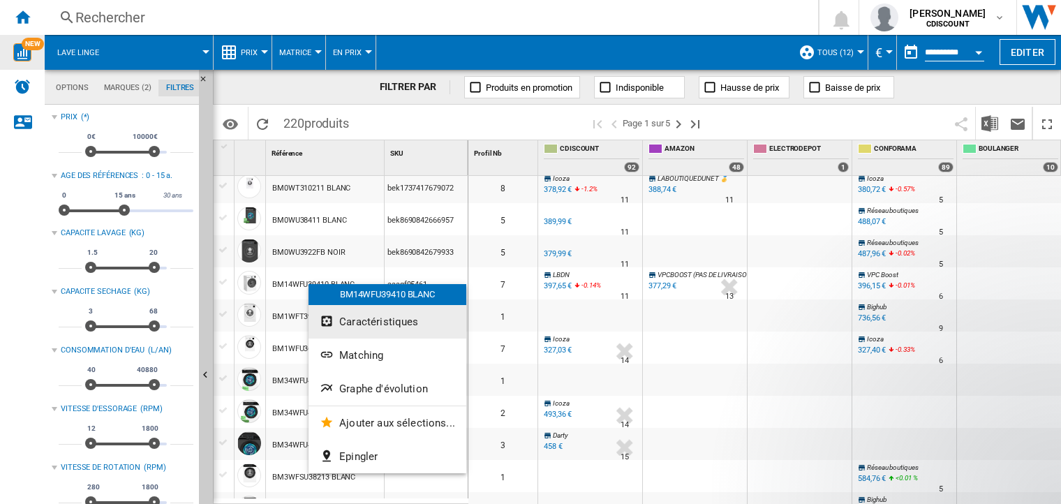
click at [371, 323] on span "Caractéristiques" at bounding box center [378, 321] width 79 height 13
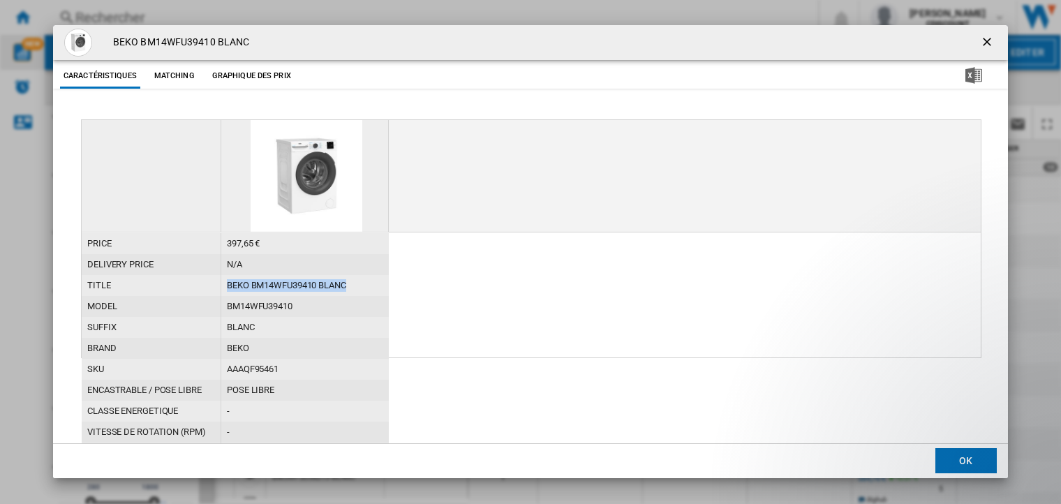
drag, startPoint x: 350, startPoint y: 287, endPoint x: 212, endPoint y: 282, distance: 138.2
click at [212, 275] on div "title BEKO BM14WFU39410 BLANC" at bounding box center [235, 275] width 307 height 0
copy div "BEKO BM14WFU39410 BLANC"
click at [987, 43] on ng-md-icon "getI18NText('BUTTONS.CLOSE_DIALOG')" at bounding box center [988, 43] width 17 height 17
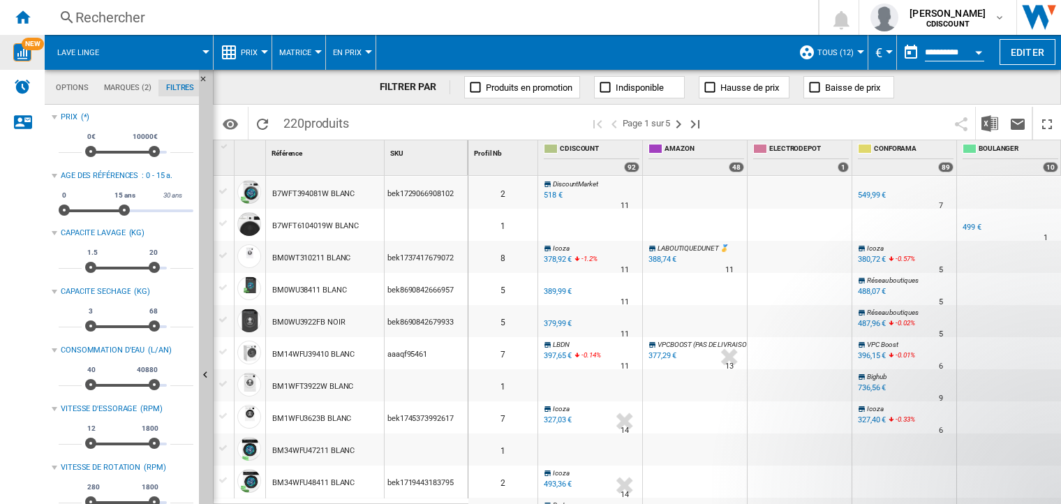
scroll to position [140, 0]
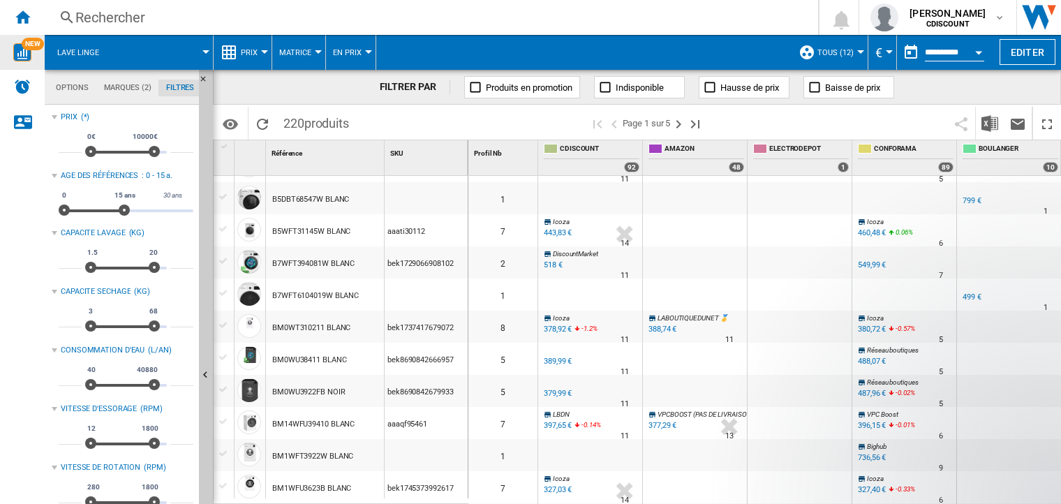
drag, startPoint x: 361, startPoint y: 232, endPoint x: 276, endPoint y: 230, distance: 85.2
click at [276, 230] on div "B5WFT31145W BLANC" at bounding box center [325, 230] width 118 height 32
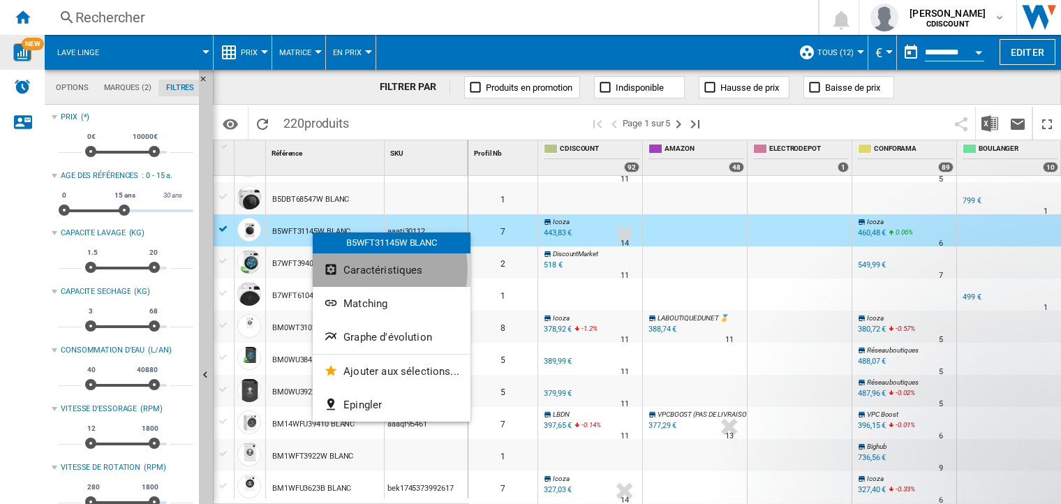
click at [363, 269] on span "Caractéristiques" at bounding box center [382, 270] width 79 height 13
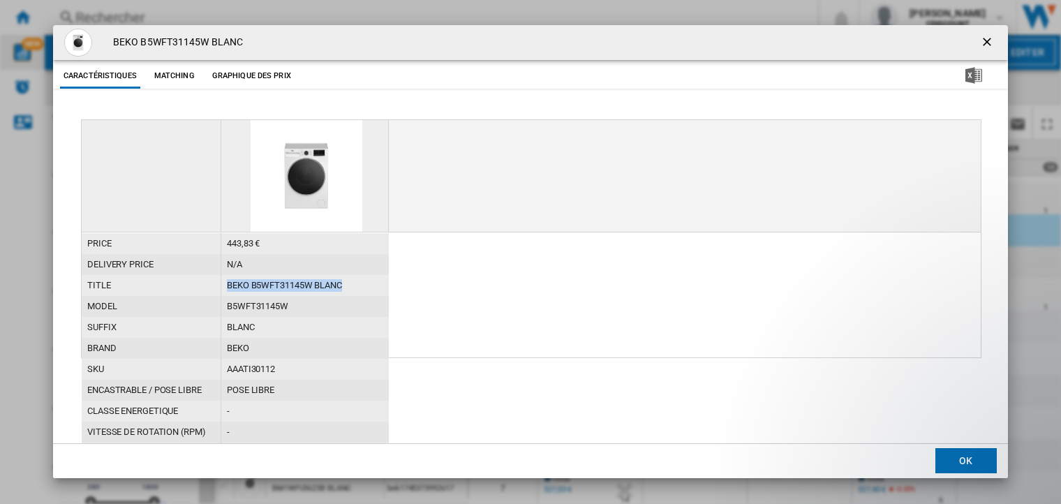
drag, startPoint x: 354, startPoint y: 286, endPoint x: 216, endPoint y: 285, distance: 138.2
click at [216, 275] on div "title BEKO B5WFT31145W BLANC" at bounding box center [235, 275] width 307 height 0
click at [990, 44] on ng-md-icon "getI18NText('BUTTONS.CLOSE_DIALOG')" at bounding box center [988, 43] width 17 height 17
